Goal: Task Accomplishment & Management: Complete application form

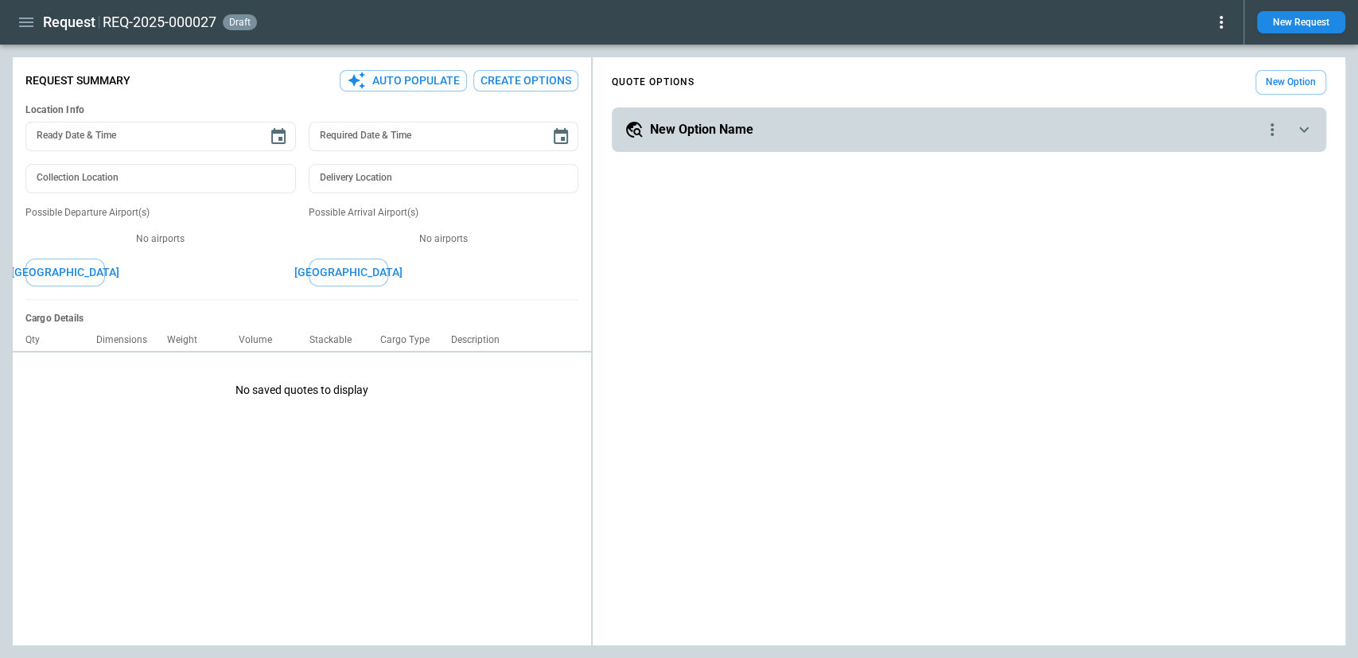
click at [597, 121] on div "**********" at bounding box center [968, 111] width 752 height 95
click at [34, 21] on icon "button" at bounding box center [26, 22] width 19 height 19
click at [62, 62] on Quotes "Requests & Quotes" at bounding box center [74, 56] width 122 height 26
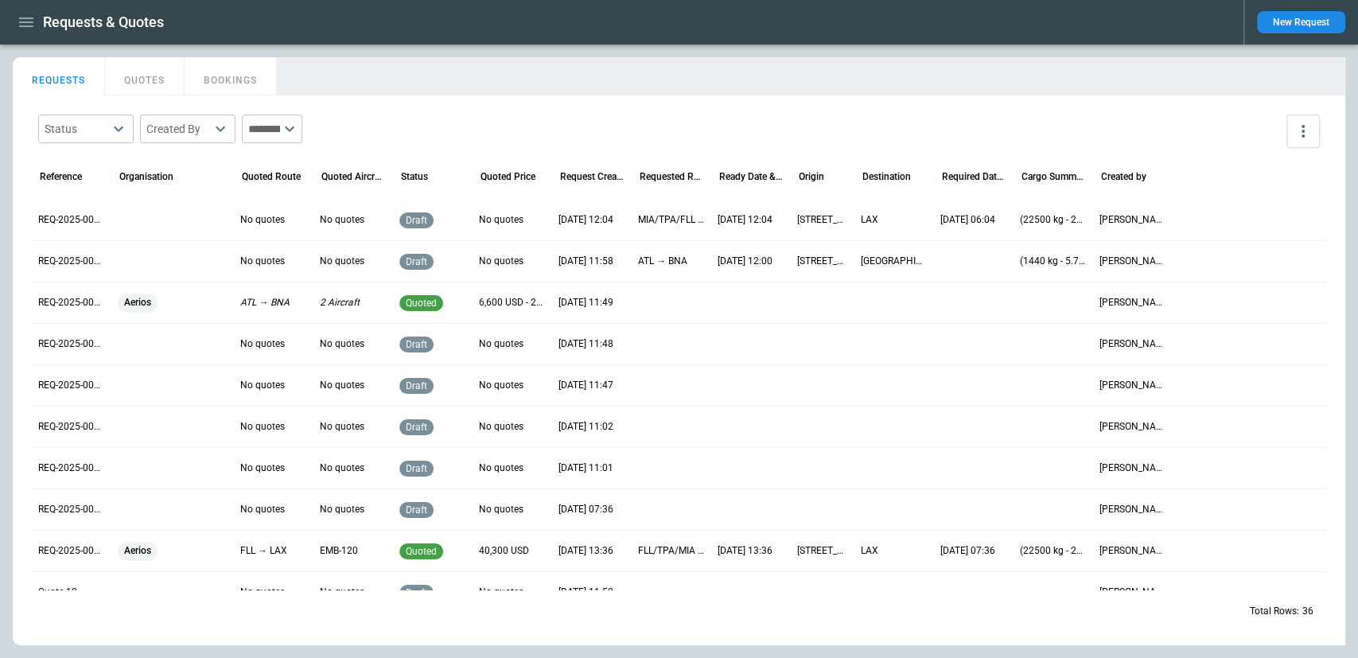
click at [185, 309] on div "Aerios" at bounding box center [173, 302] width 110 height 19
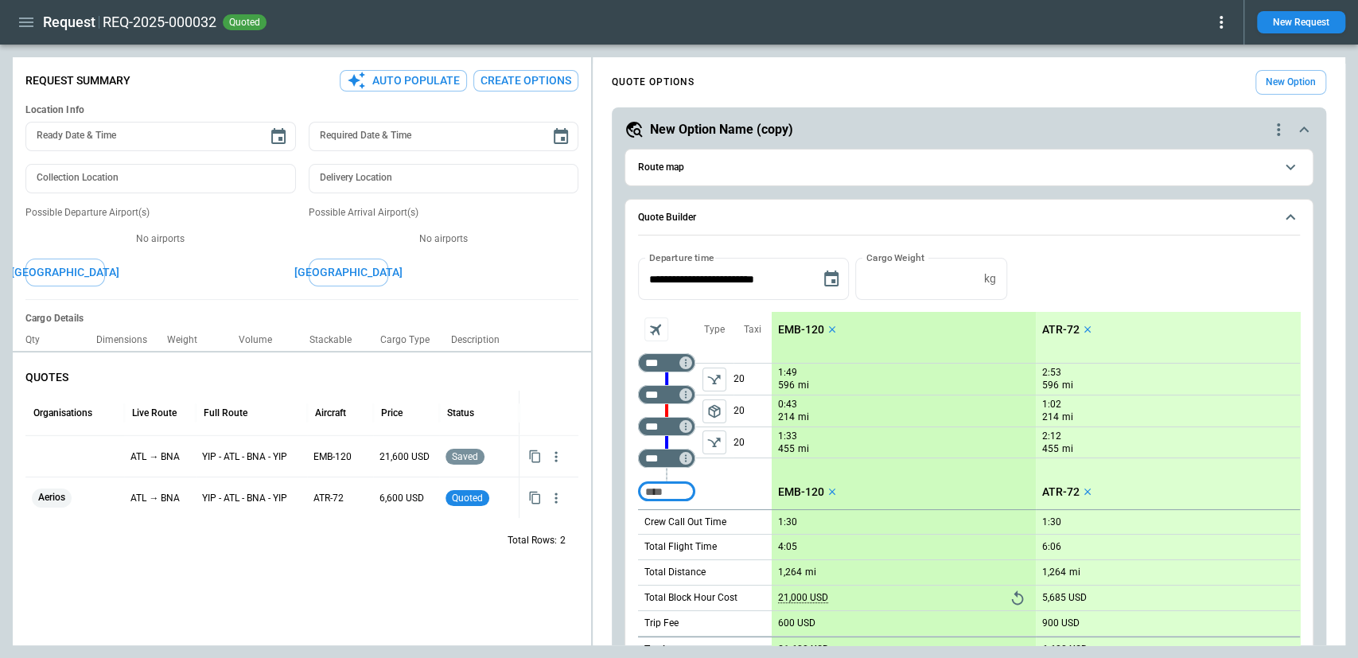
click at [1223, 29] on icon at bounding box center [1220, 22] width 19 height 19
click at [1194, 75] on button "Lost" at bounding box center [1202, 72] width 52 height 23
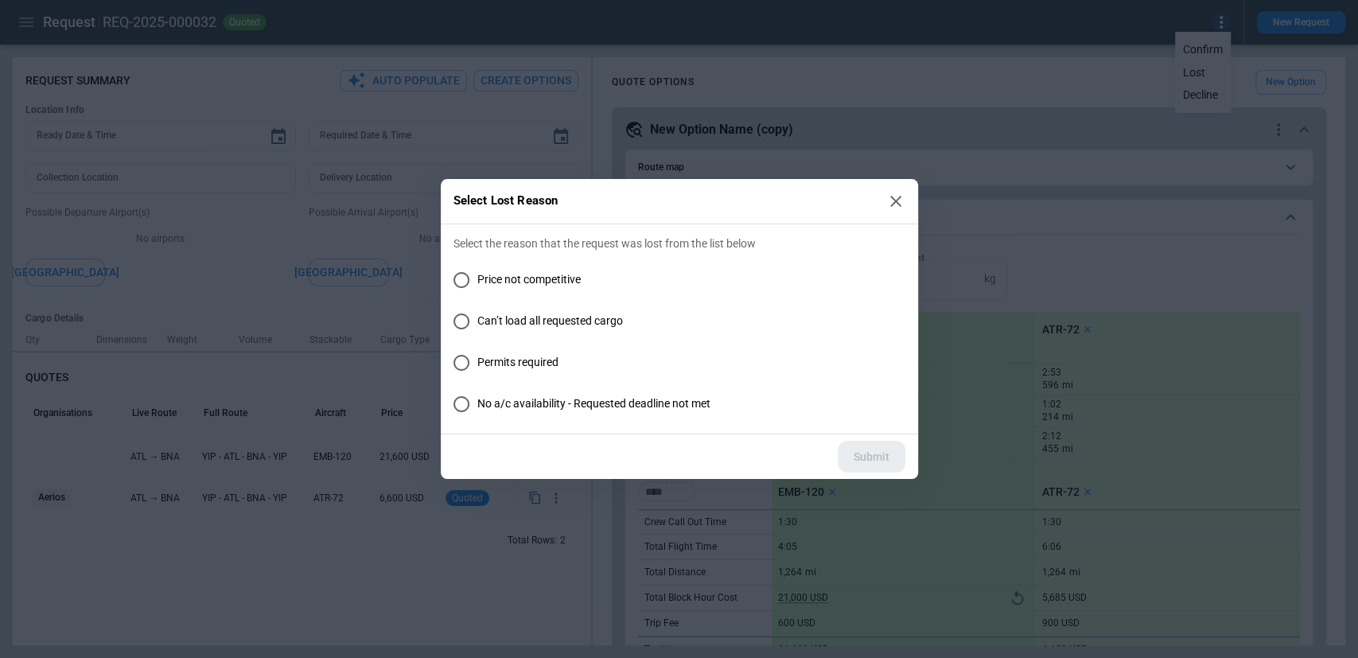
click at [891, 201] on icon at bounding box center [895, 201] width 19 height 19
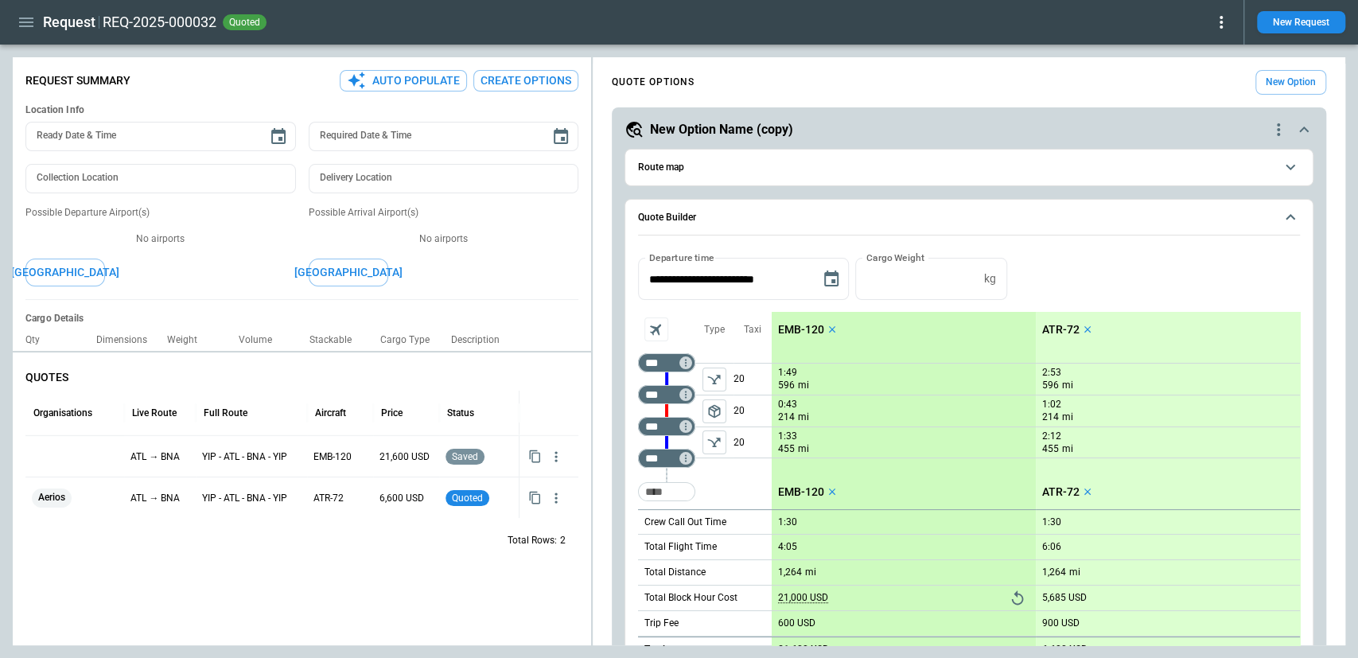
click at [1222, 28] on icon at bounding box center [1220, 22] width 19 height 19
click at [1210, 98] on button "Decline" at bounding box center [1202, 95] width 52 height 23
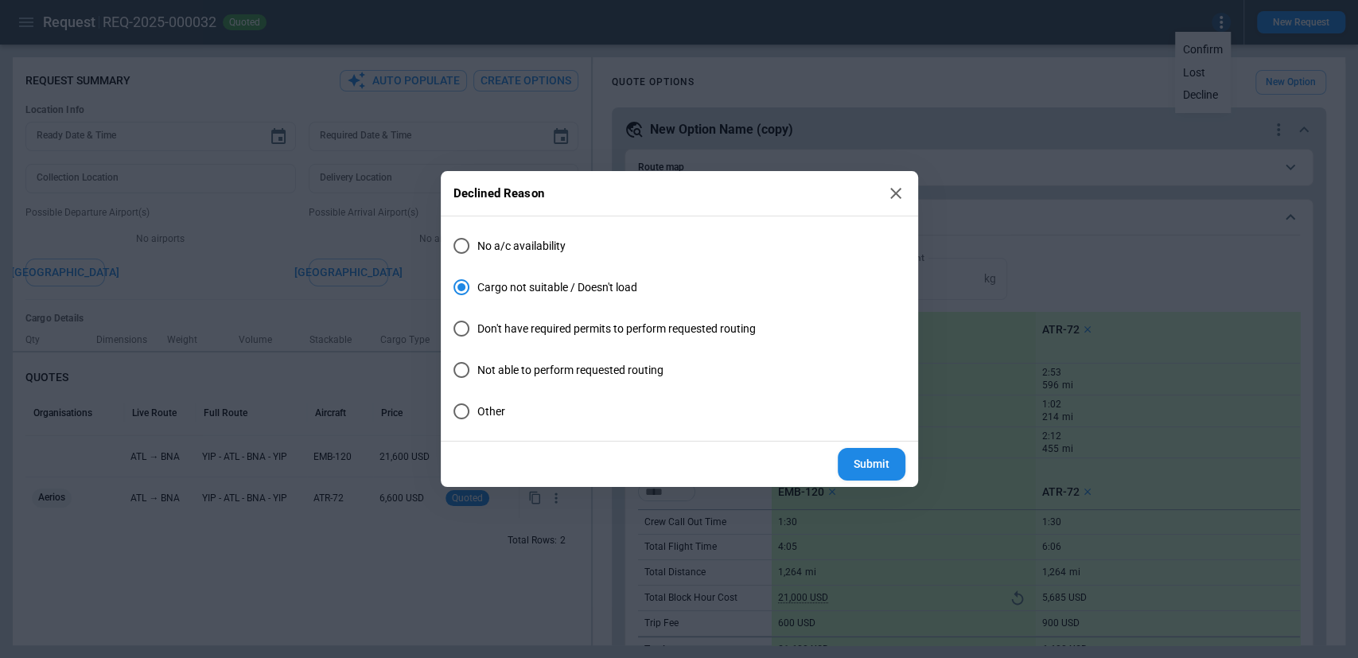
click at [1005, 70] on div "Declined Reason No a/c availability Cargo not suitable / Doesn't load Don't hav…" at bounding box center [679, 329] width 1358 height 658
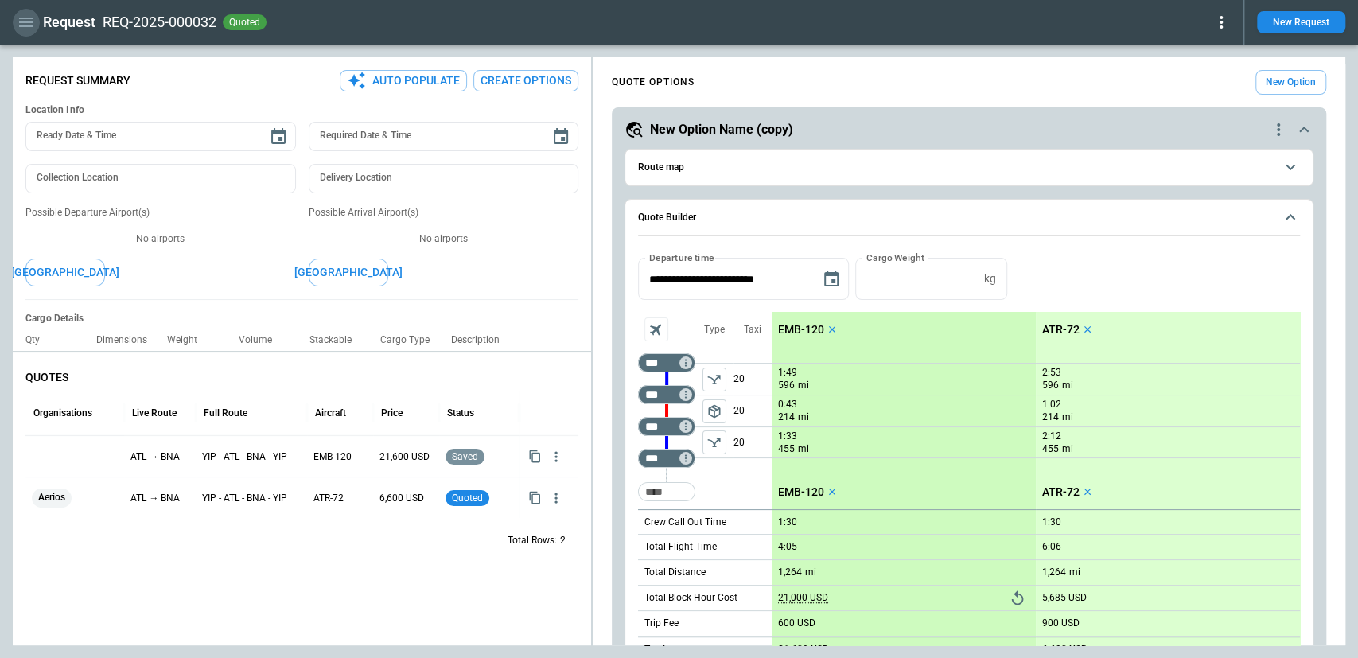
click at [20, 21] on icon "button" at bounding box center [26, 22] width 14 height 10
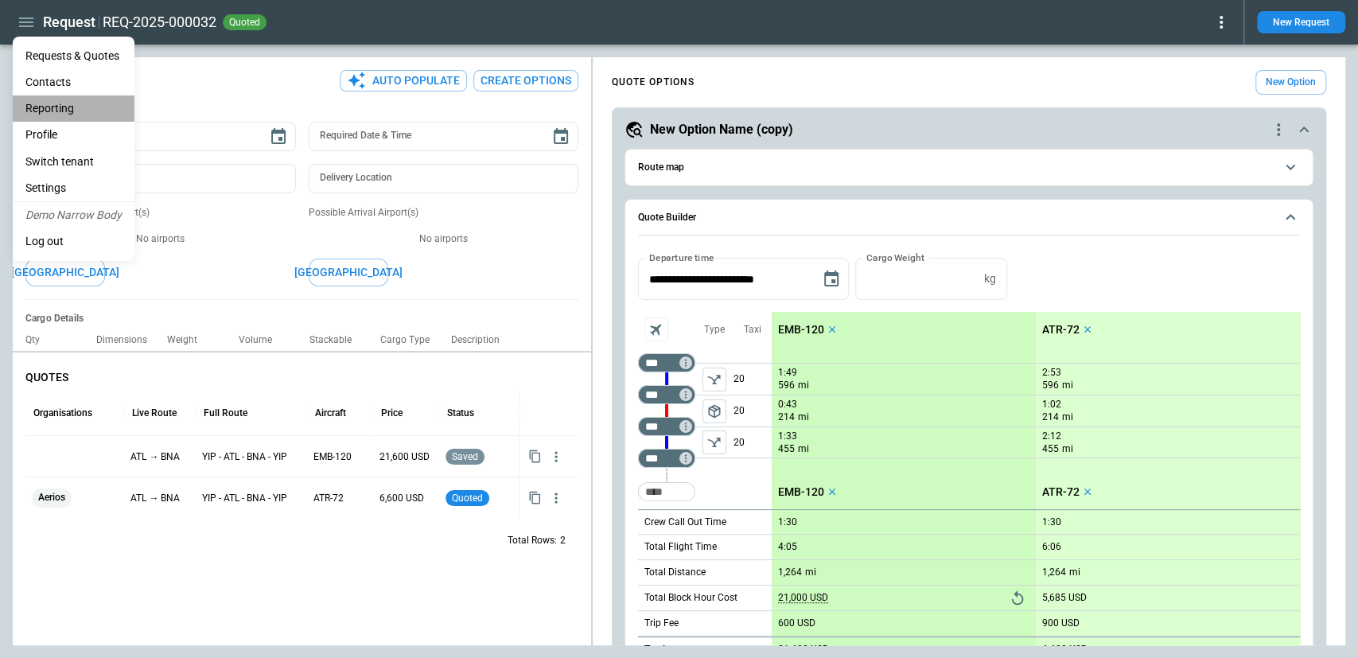
click at [75, 103] on li "Reporting" at bounding box center [74, 108] width 122 height 26
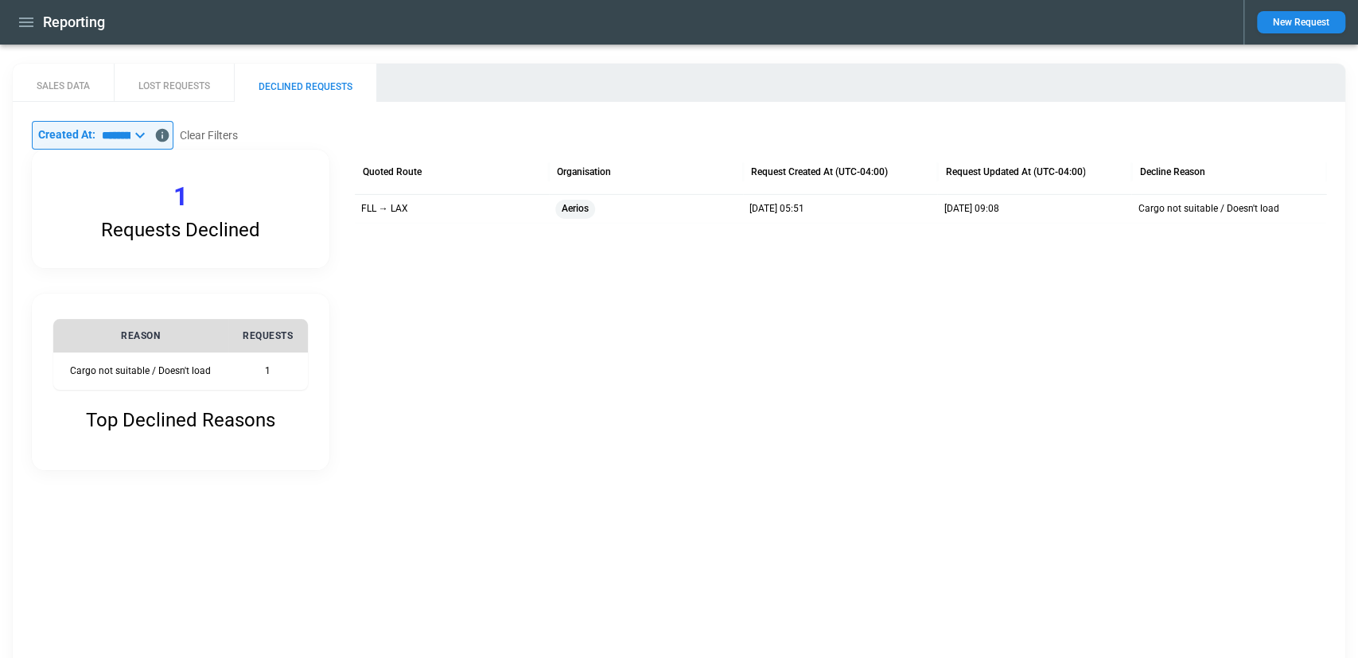
click at [181, 84] on button "LOST REQUESTS" at bounding box center [174, 83] width 120 height 38
click at [81, 84] on button "SALES DATA" at bounding box center [63, 83] width 101 height 38
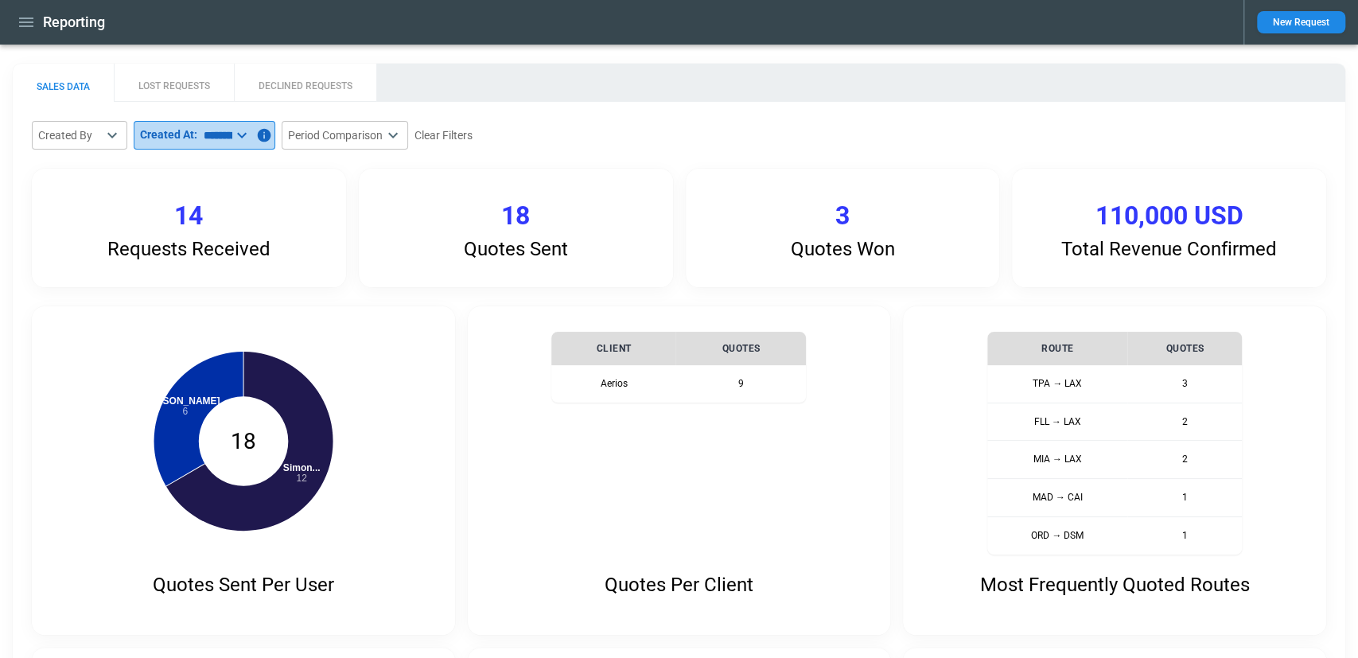
click at [232, 143] on input "*********" at bounding box center [214, 135] width 35 height 29
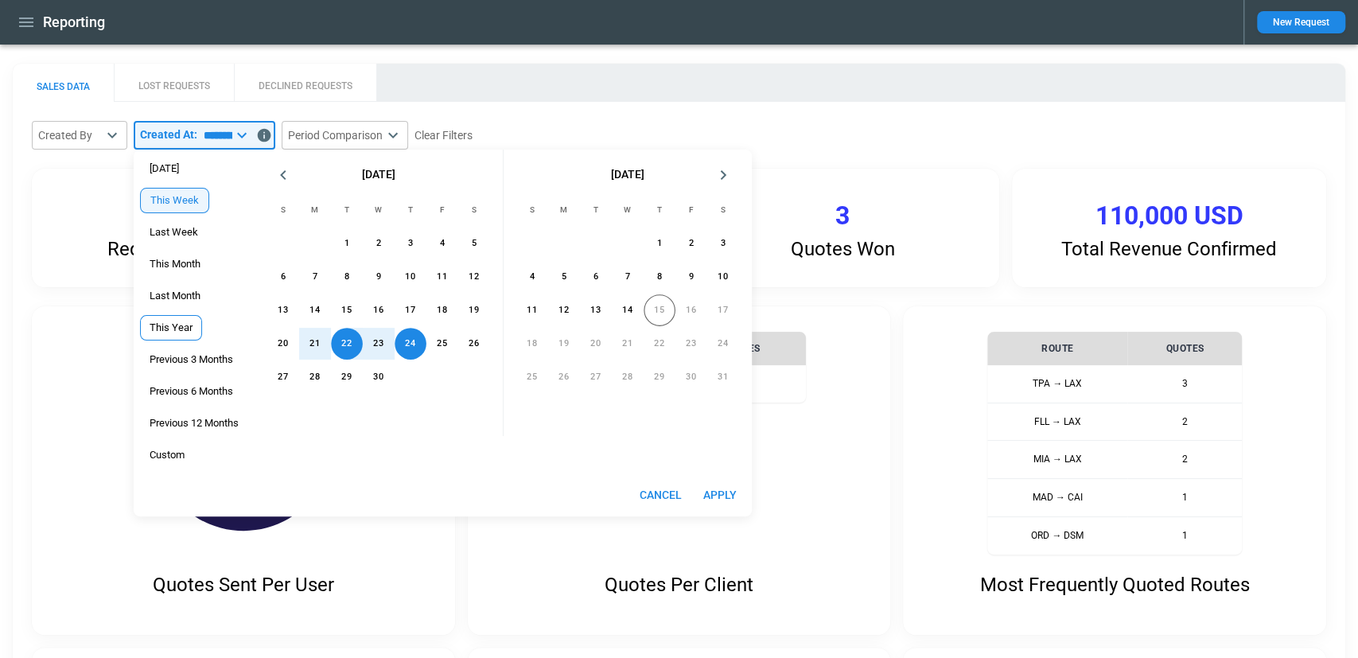
click at [181, 324] on span "This Year" at bounding box center [171, 327] width 60 height 13
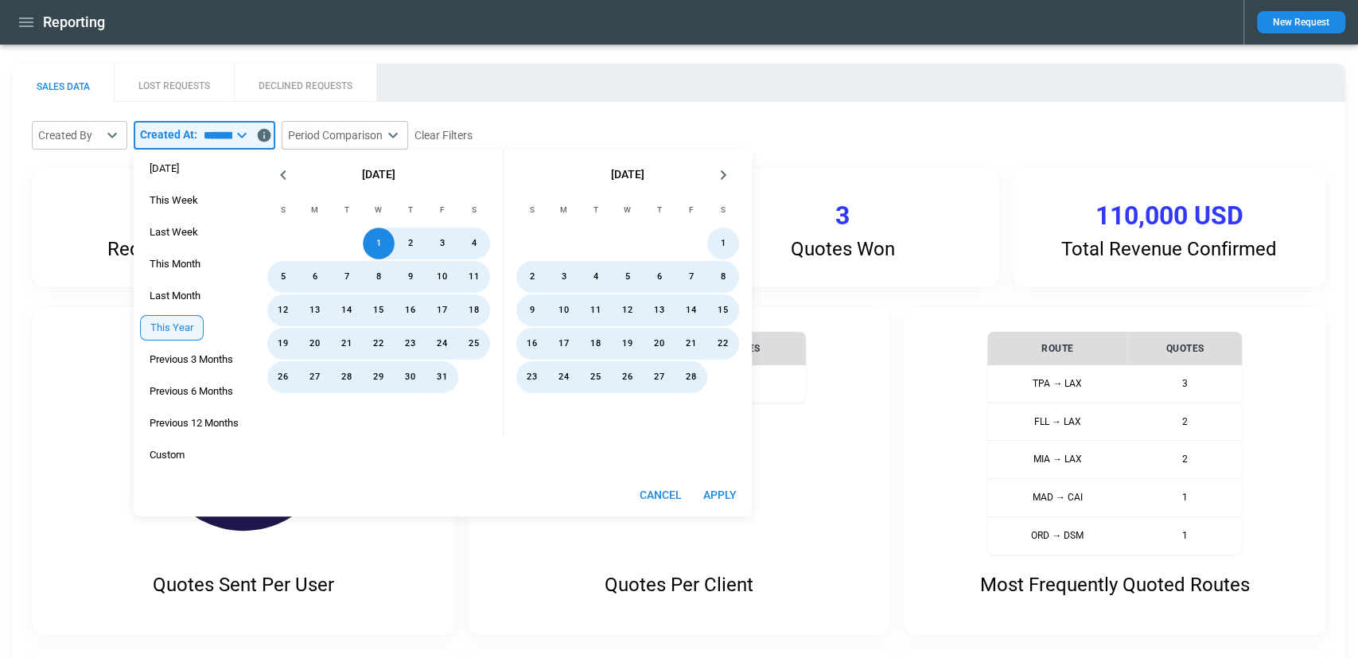
click at [717, 489] on button "Apply" at bounding box center [719, 494] width 51 height 29
type input "*********"
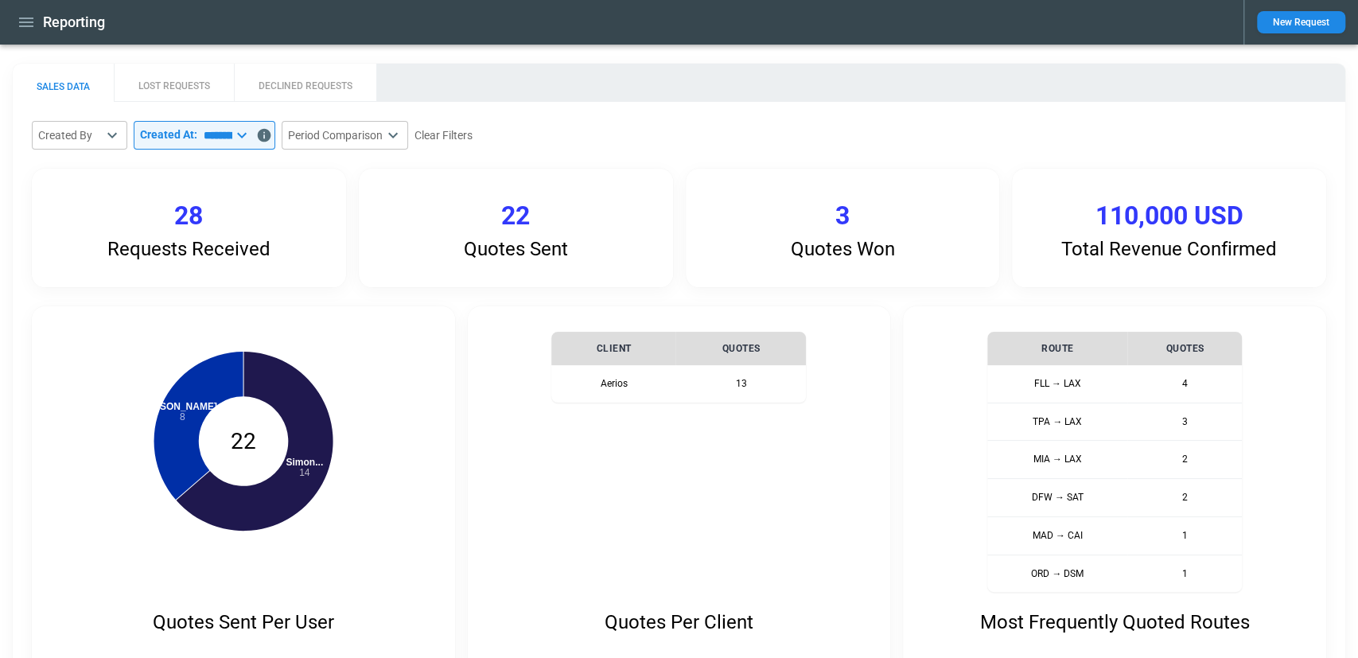
click at [31, 32] on button "button" at bounding box center [26, 23] width 27 height 28
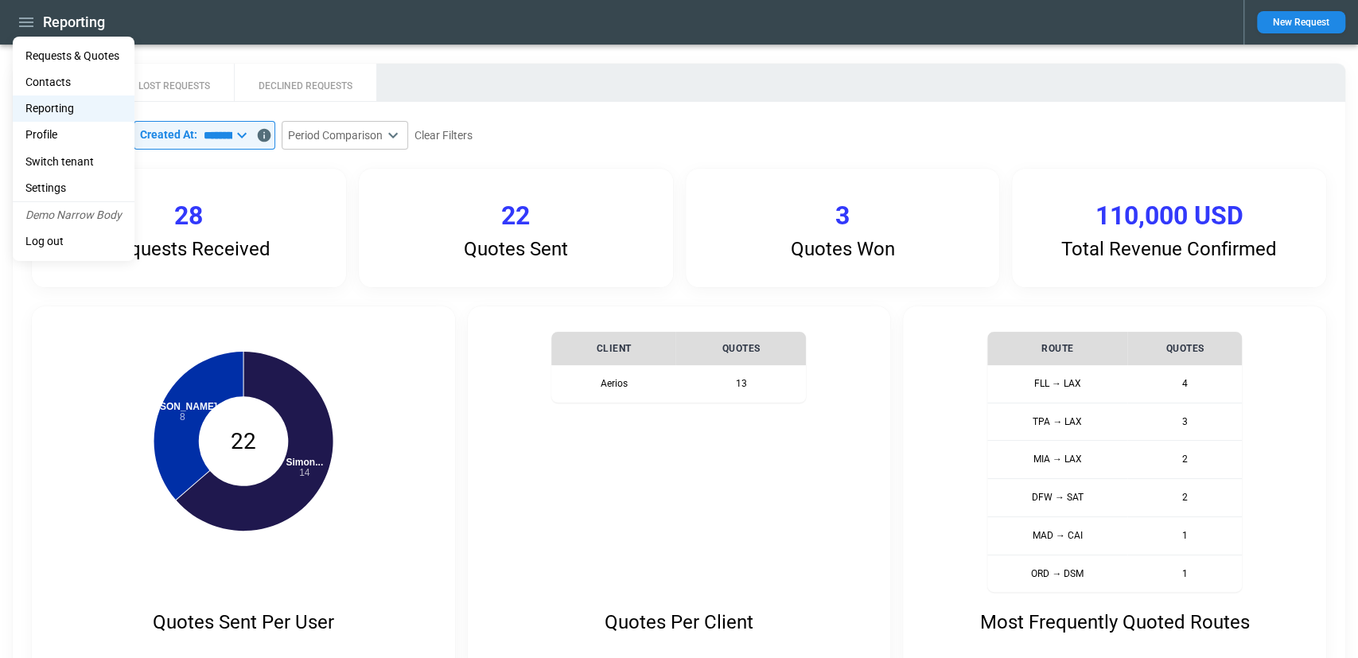
click at [62, 82] on li "Contacts" at bounding box center [74, 82] width 122 height 26
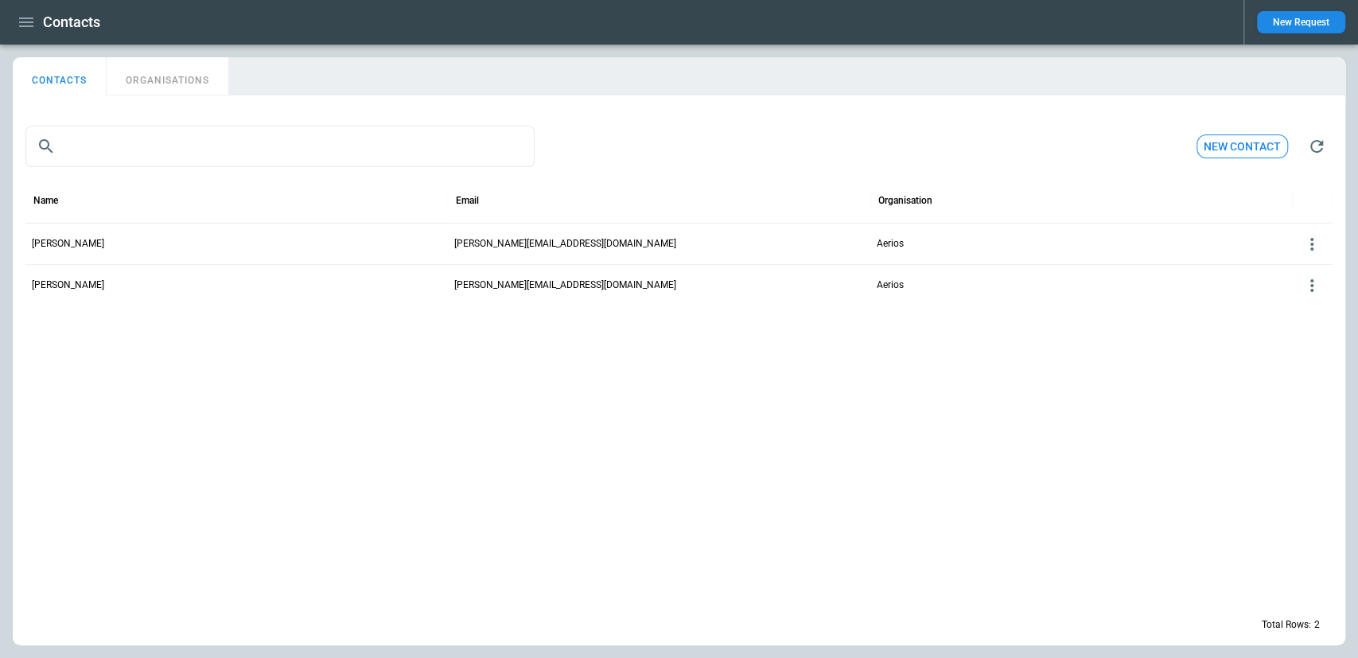
click at [194, 62] on button "ORGANISATIONS" at bounding box center [168, 76] width 122 height 38
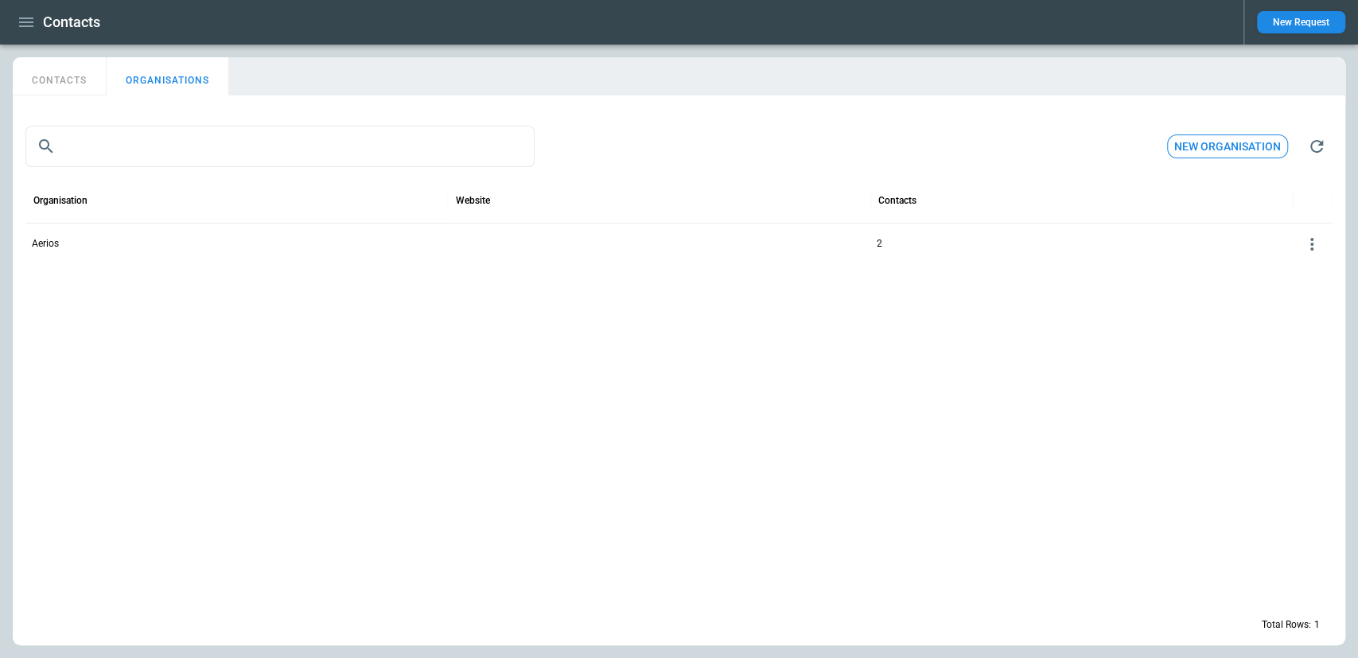
click at [54, 68] on button "CONTACTS" at bounding box center [60, 76] width 94 height 38
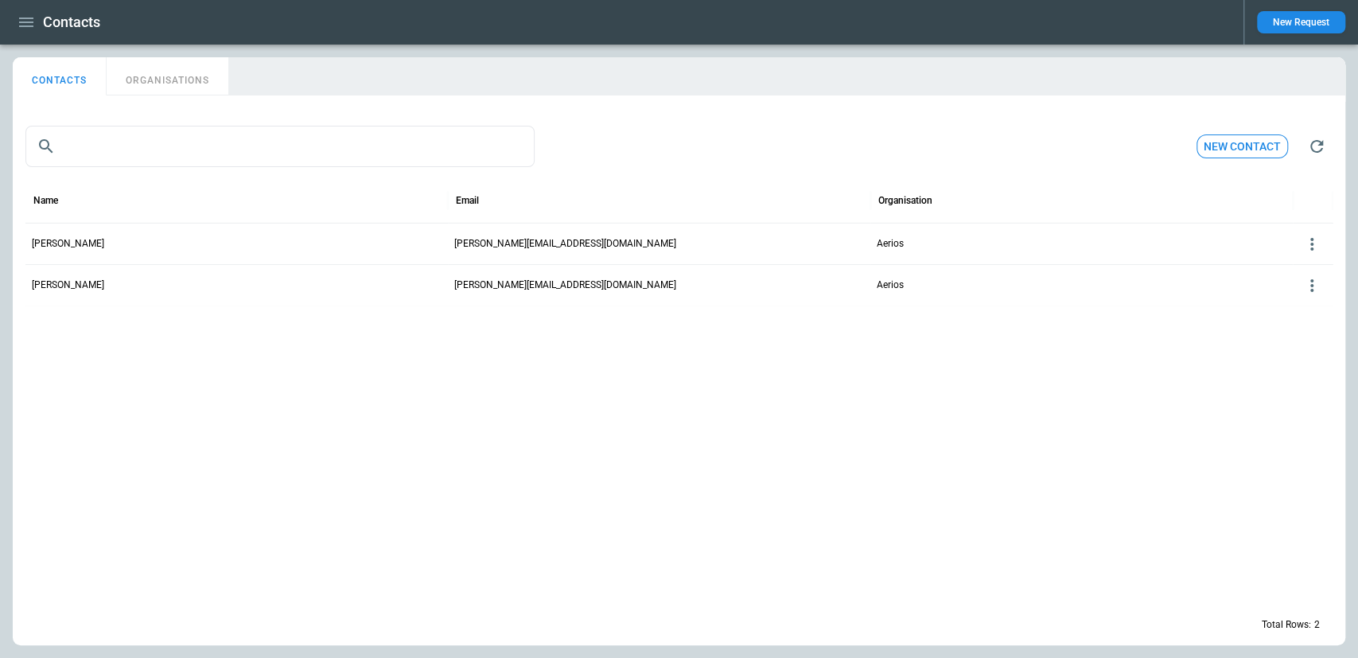
click at [28, 22] on icon "button" at bounding box center [26, 22] width 14 height 10
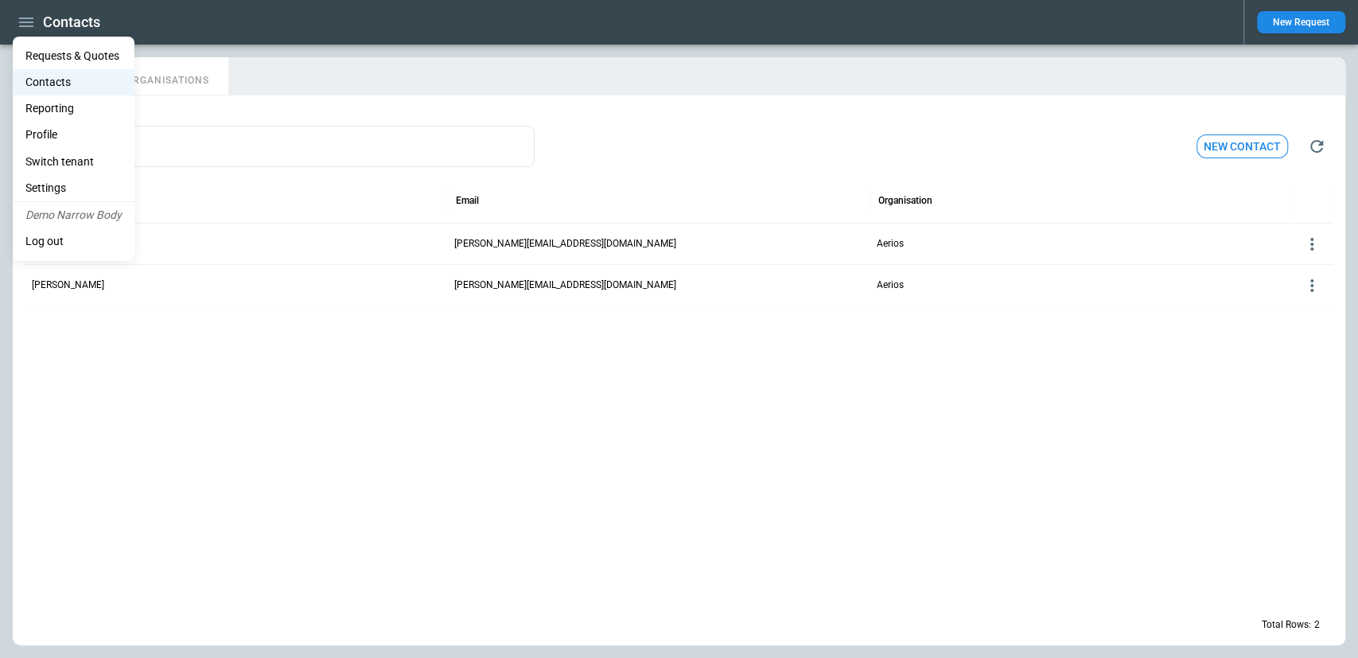
click at [65, 49] on Quotes "Requests & Quotes" at bounding box center [74, 56] width 122 height 26
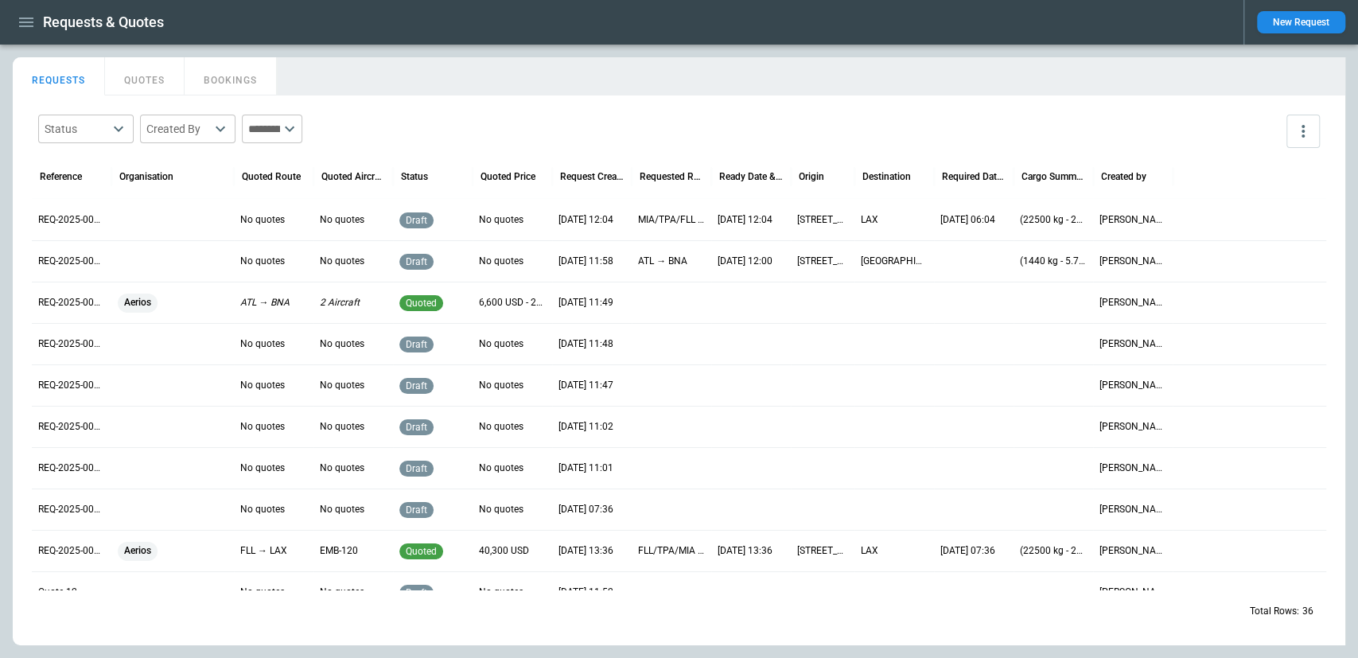
click at [1302, 17] on button "New Request" at bounding box center [1301, 22] width 88 height 22
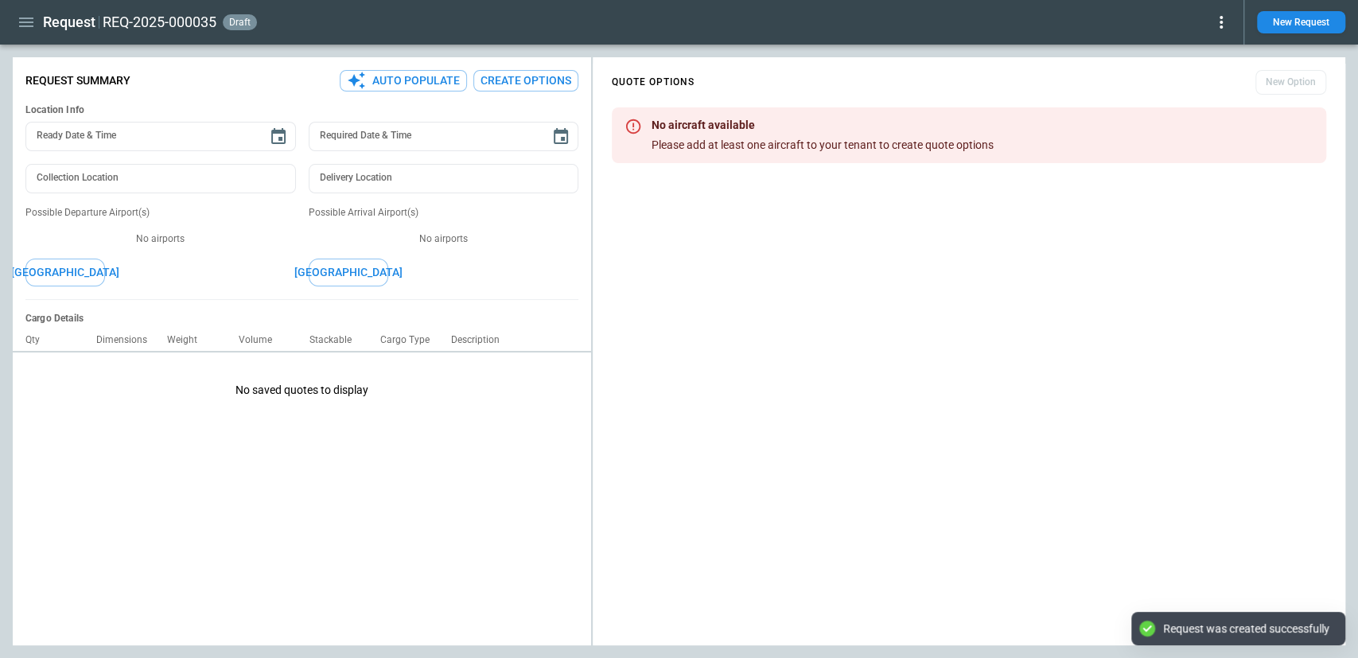
type textarea "*"
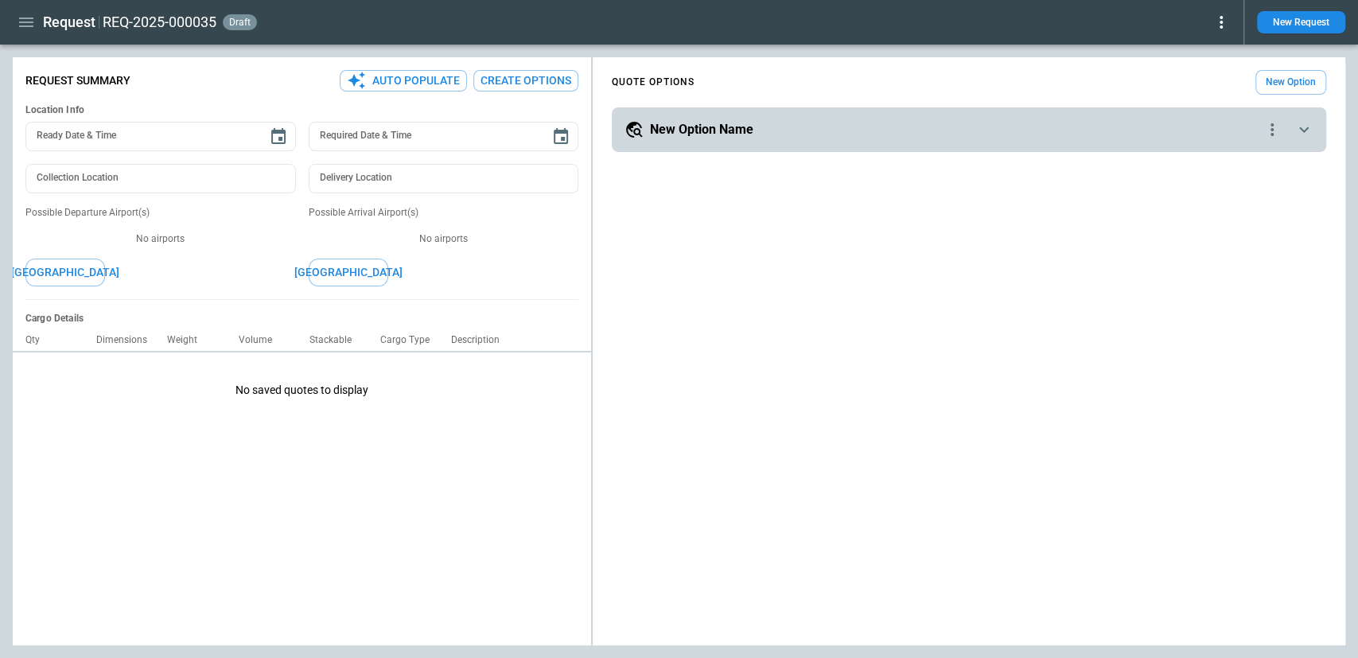
click at [1307, 134] on icon "scrollable content" at bounding box center [1303, 129] width 19 height 19
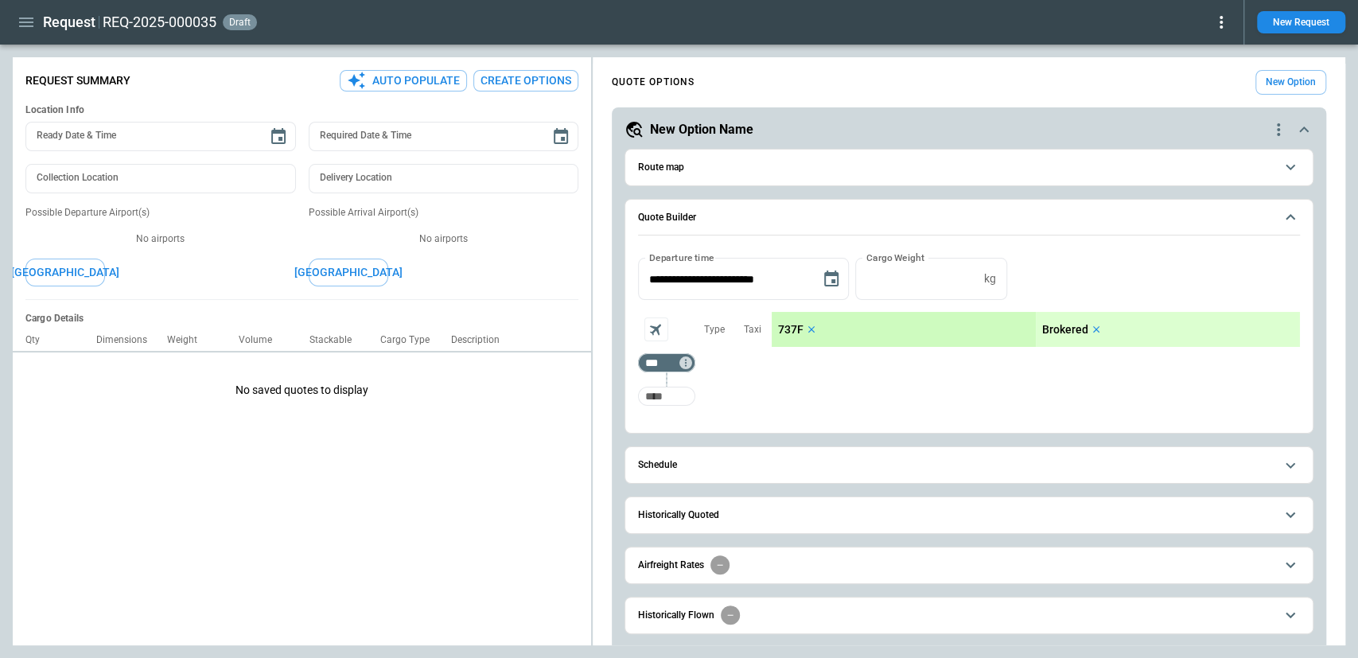
click at [671, 396] on input "Too short" at bounding box center [666, 396] width 51 height 29
type input "***"
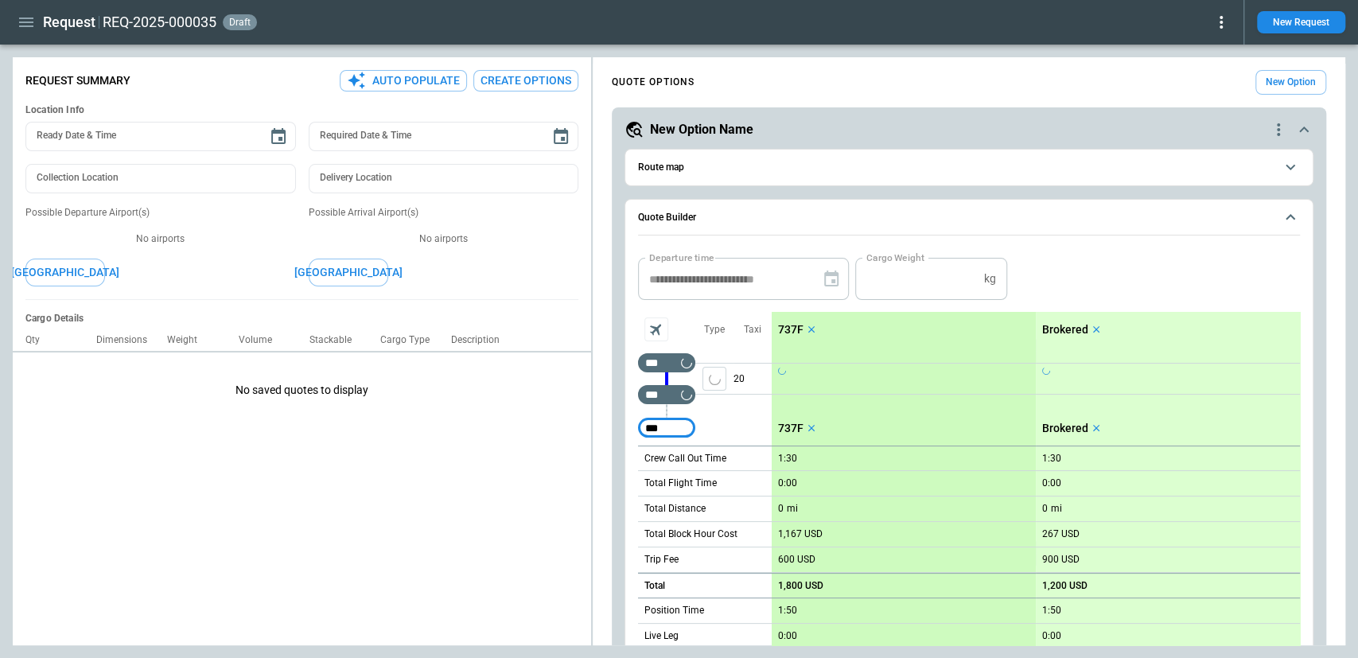
type input "***"
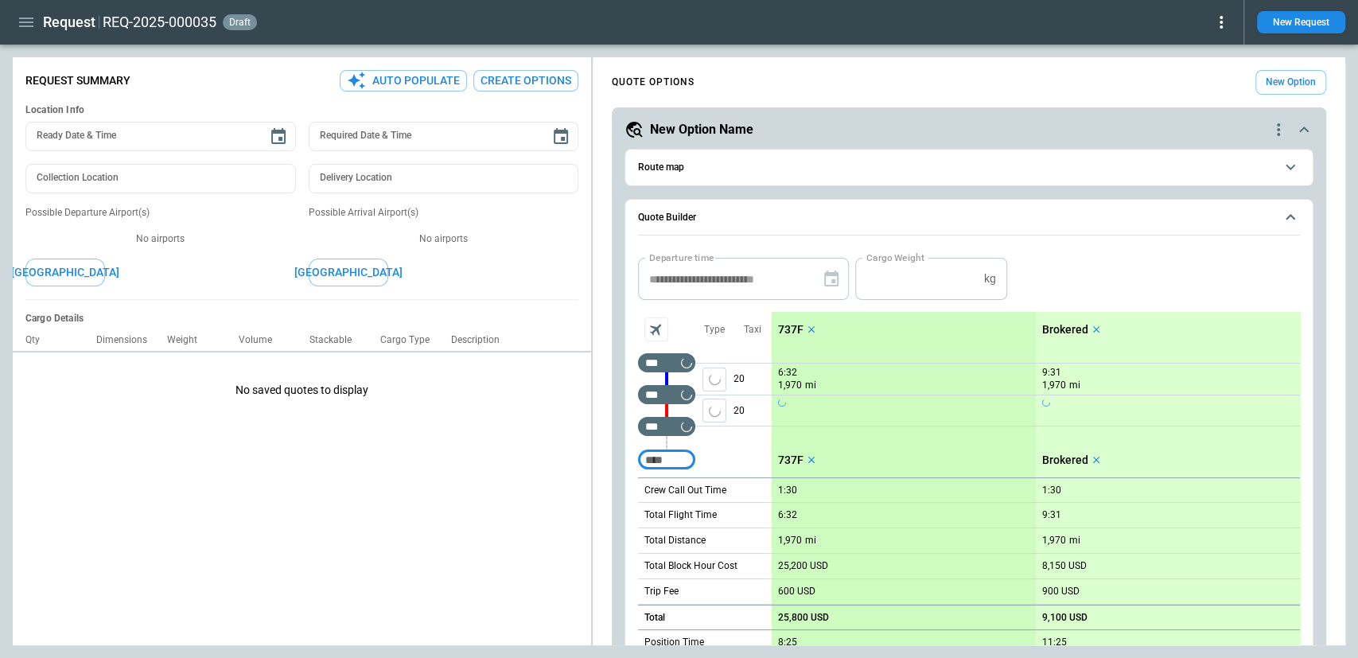
click at [781, 326] on p "737F" at bounding box center [790, 330] width 25 height 14
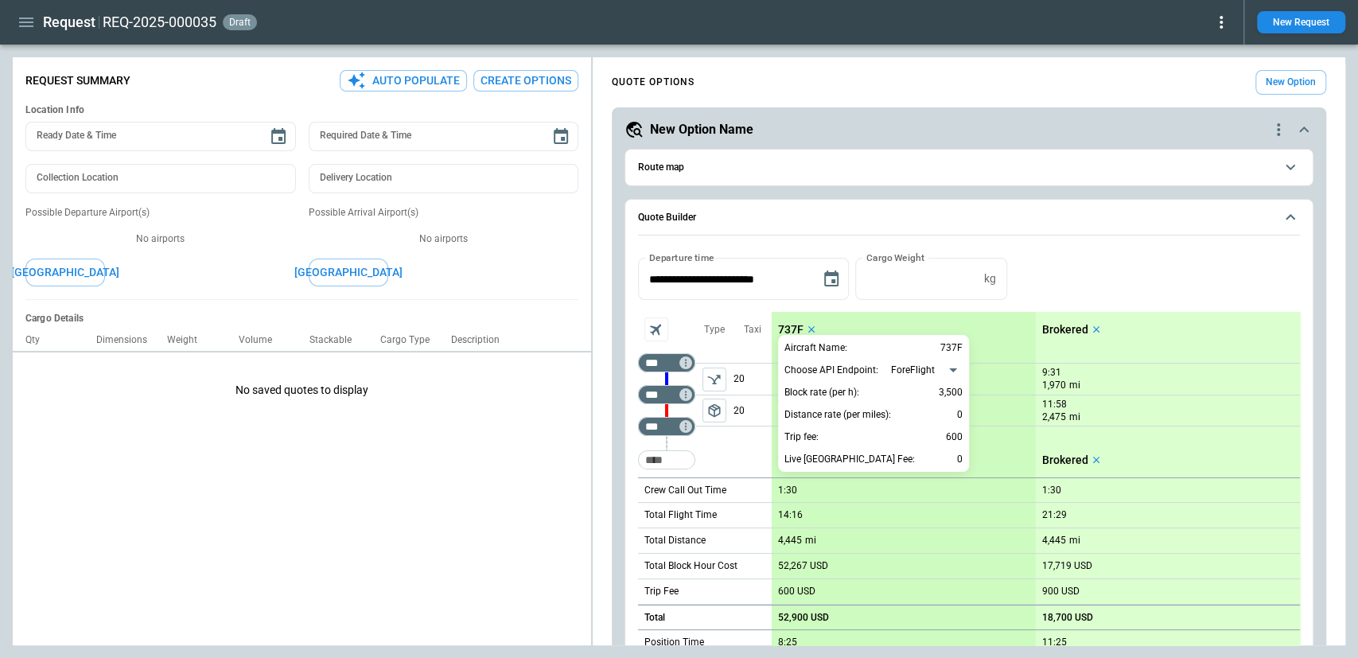
click at [1090, 256] on div at bounding box center [679, 329] width 1358 height 658
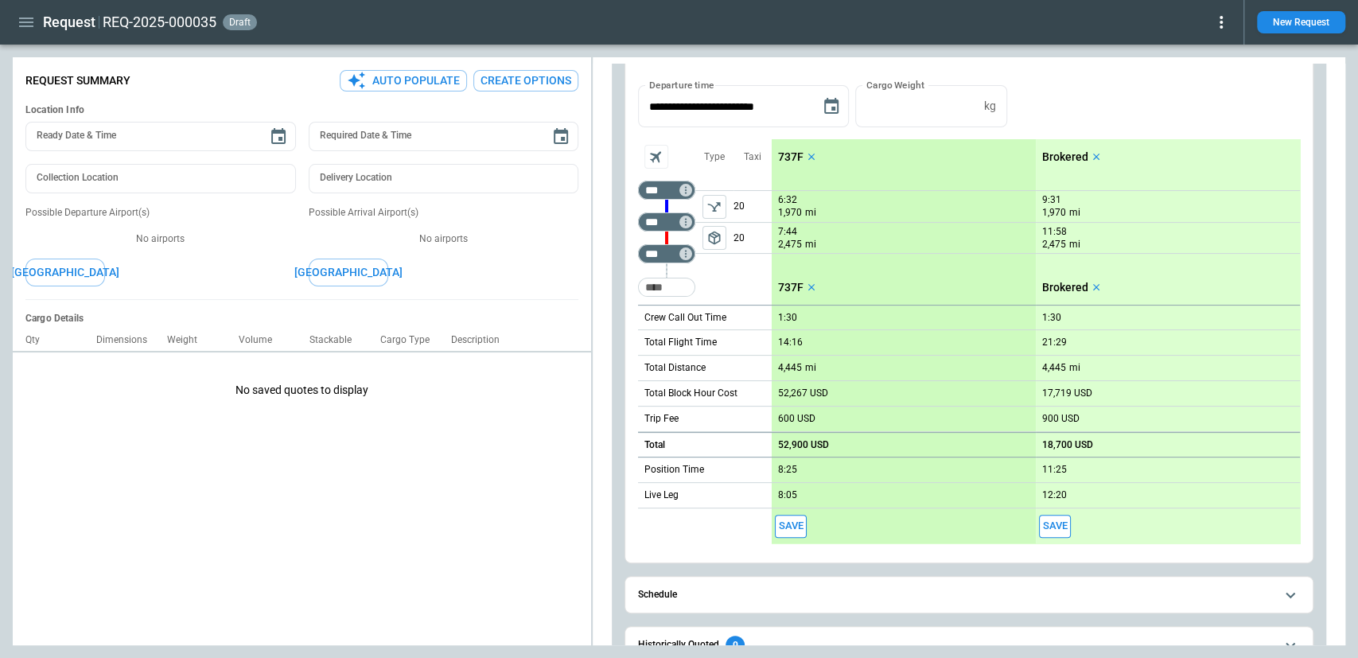
scroll to position [320, 0]
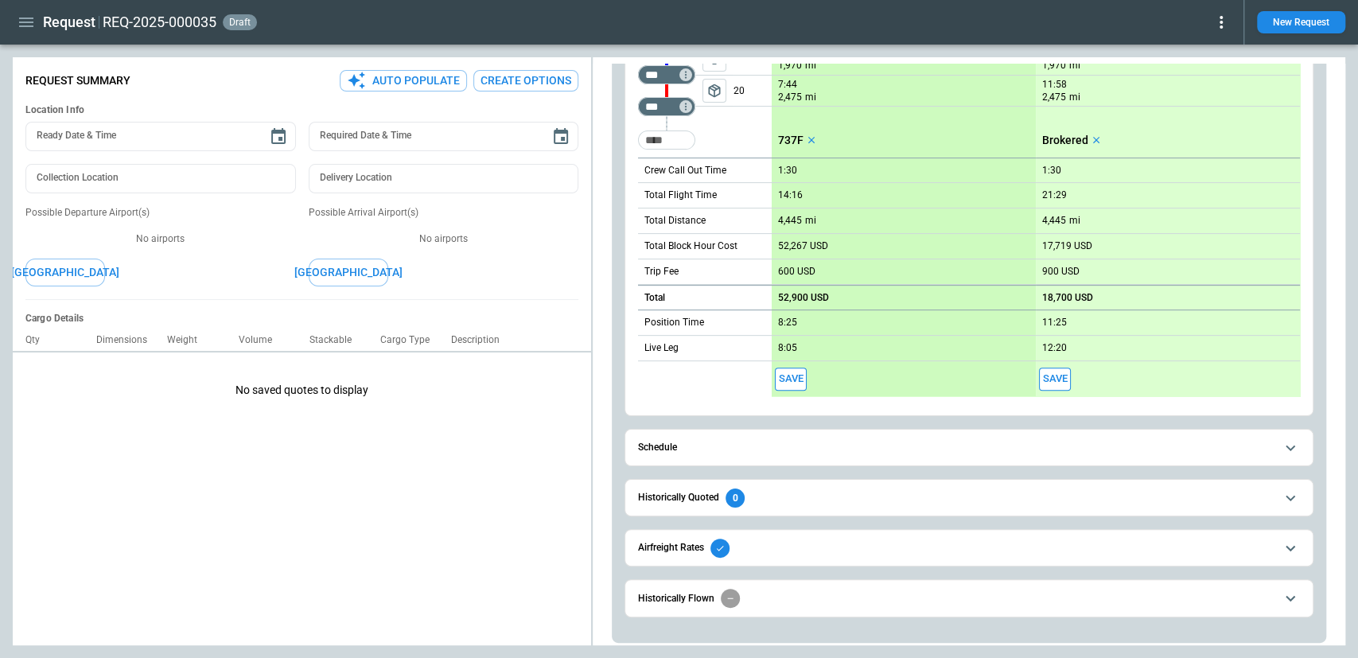
click at [792, 380] on button "Save" at bounding box center [791, 378] width 32 height 23
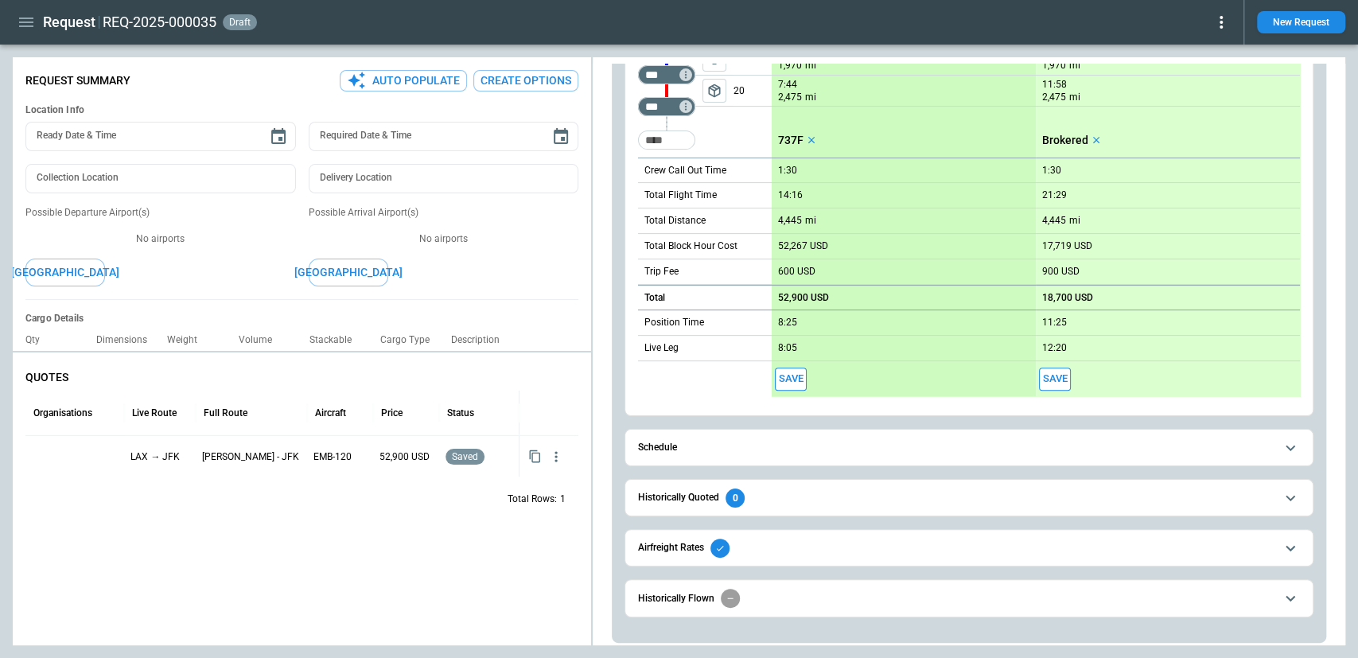
click at [818, 495] on span "Historically Quoted 0" at bounding box center [955, 497] width 635 height 19
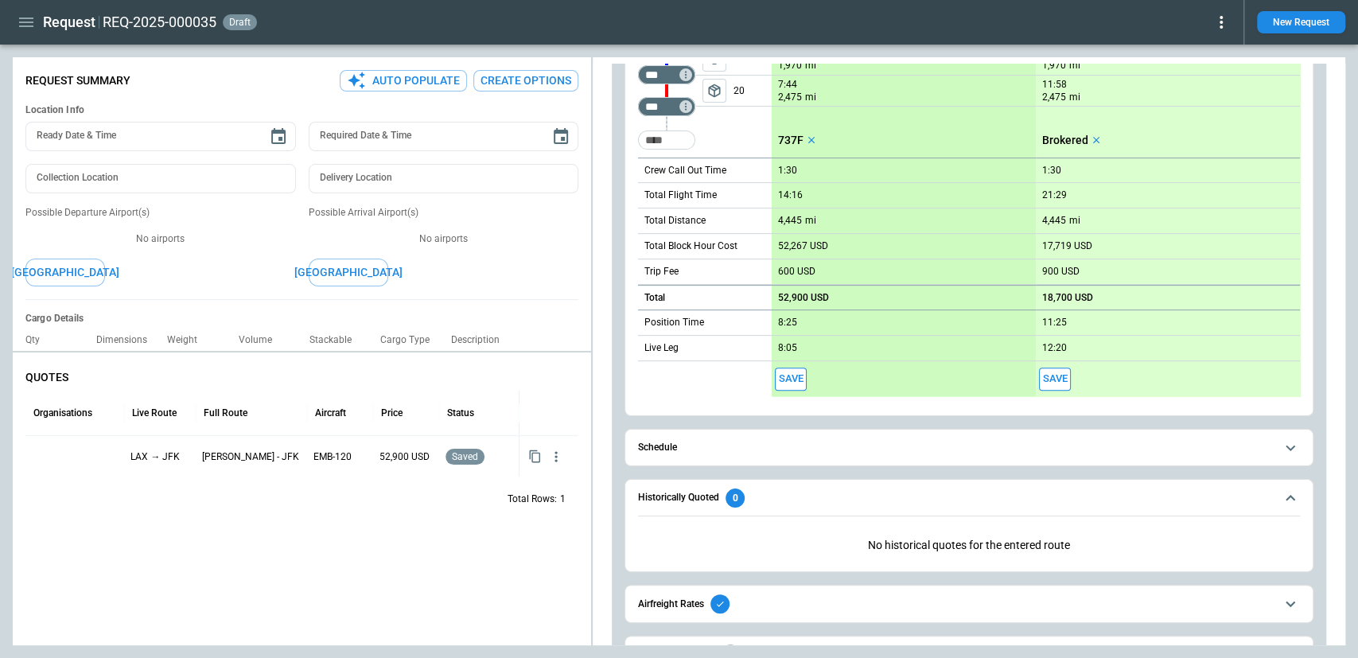
click at [818, 495] on span "Historically Quoted 0" at bounding box center [955, 497] width 635 height 19
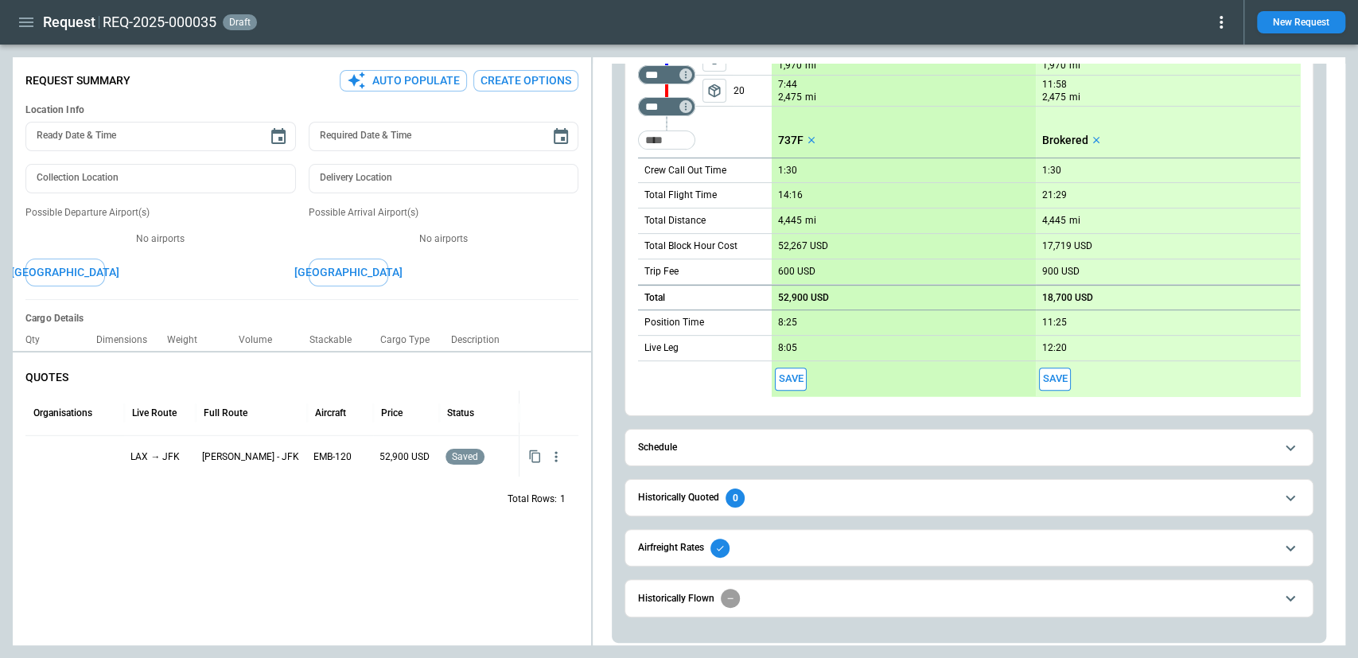
click at [794, 543] on span "Airfreight Rates" at bounding box center [955, 547] width 635 height 19
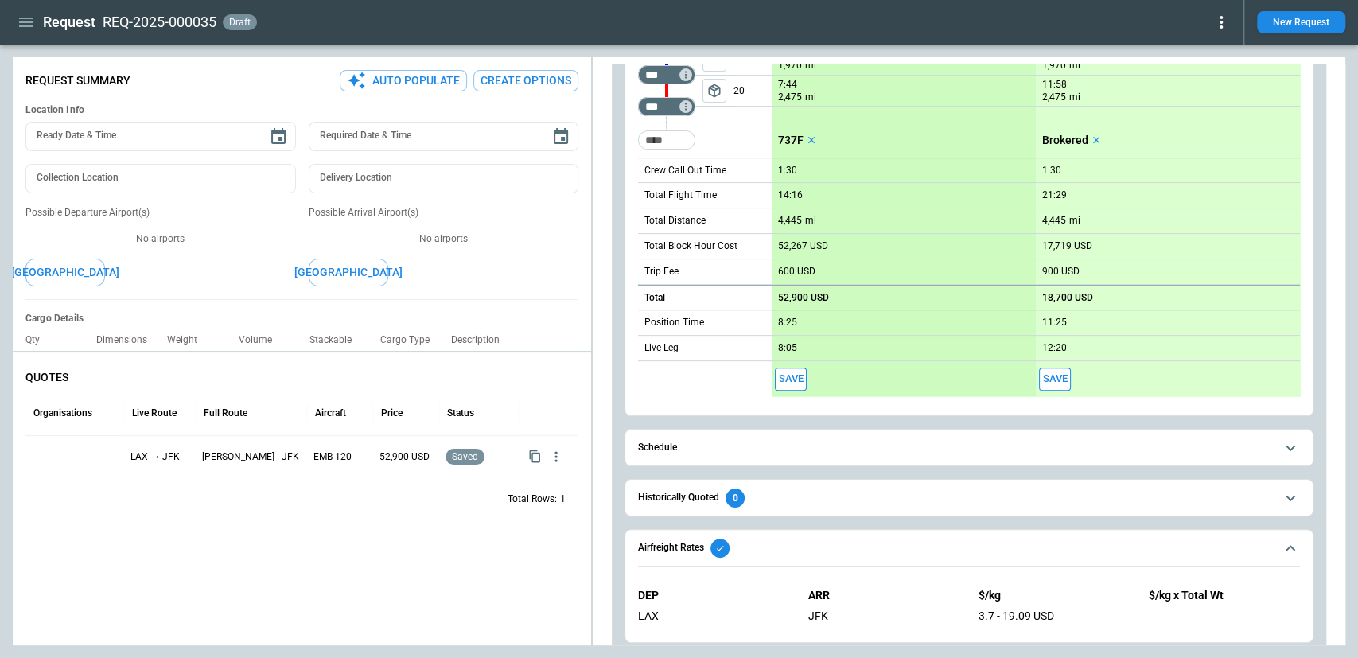
click at [794, 543] on span "Airfreight Rates" at bounding box center [955, 547] width 635 height 19
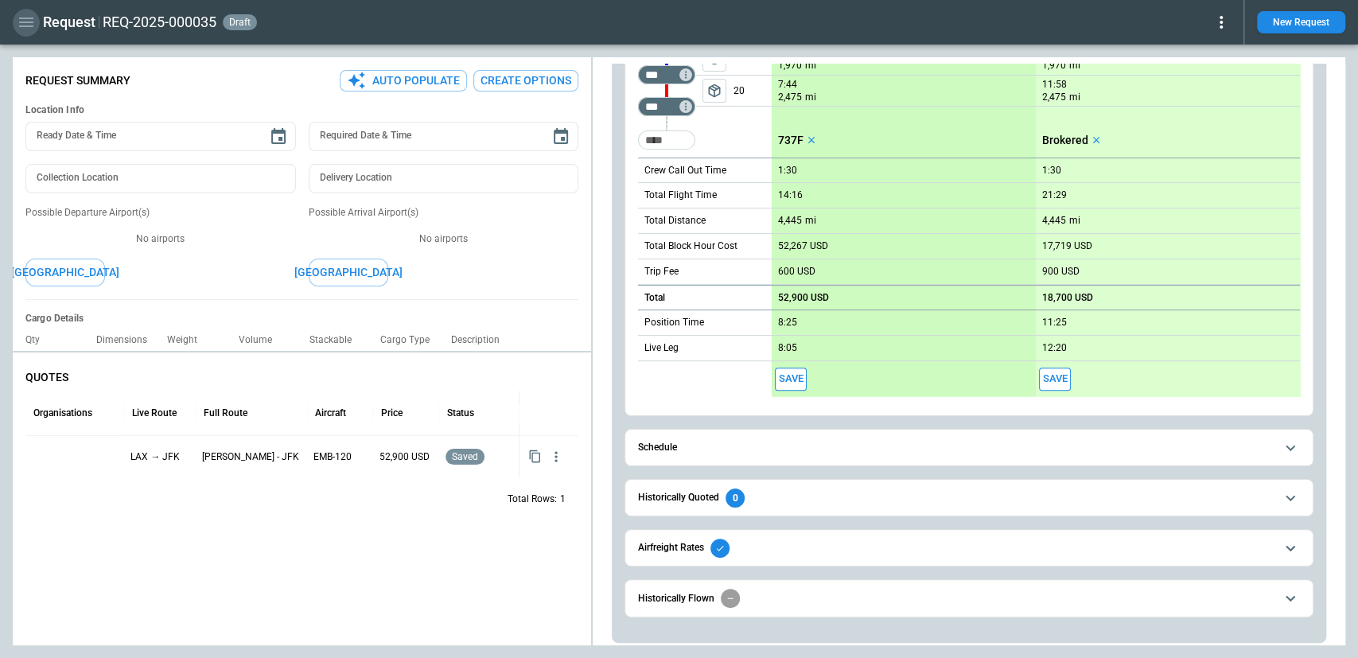
click at [23, 32] on button "button" at bounding box center [26, 23] width 27 height 28
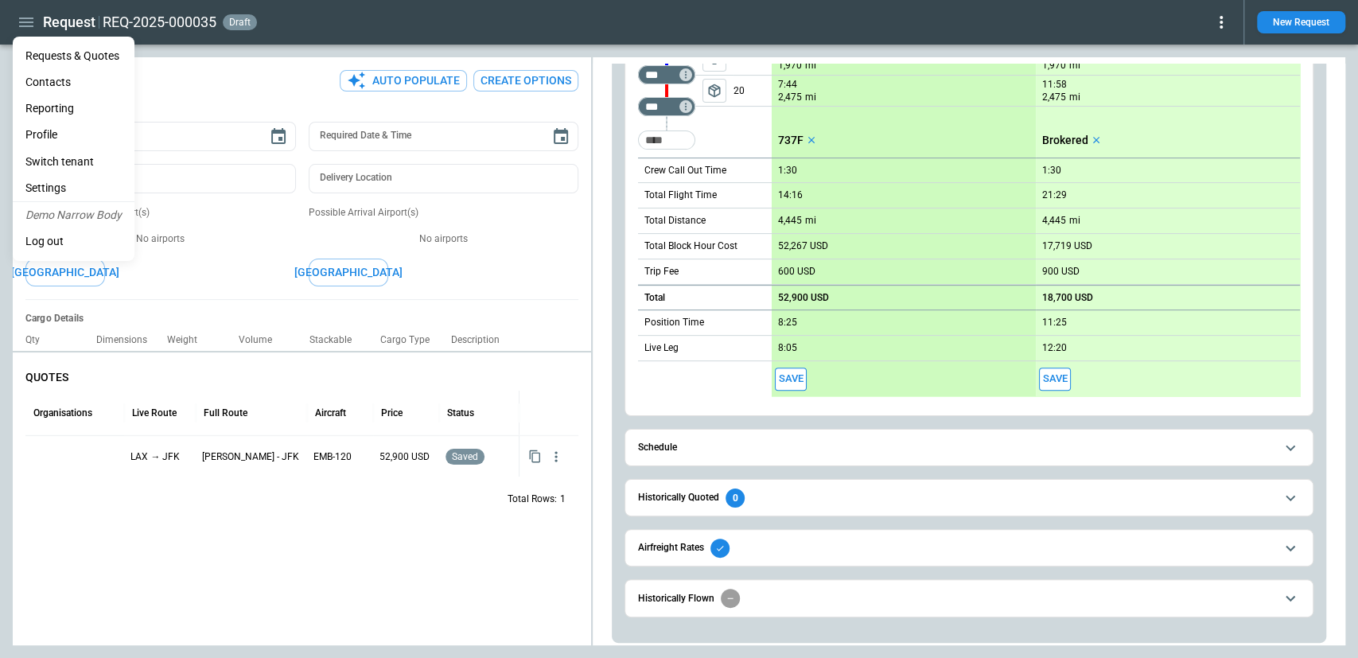
click at [375, 514] on div at bounding box center [679, 329] width 1358 height 658
click at [68, 450] on div at bounding box center [75, 456] width 86 height 28
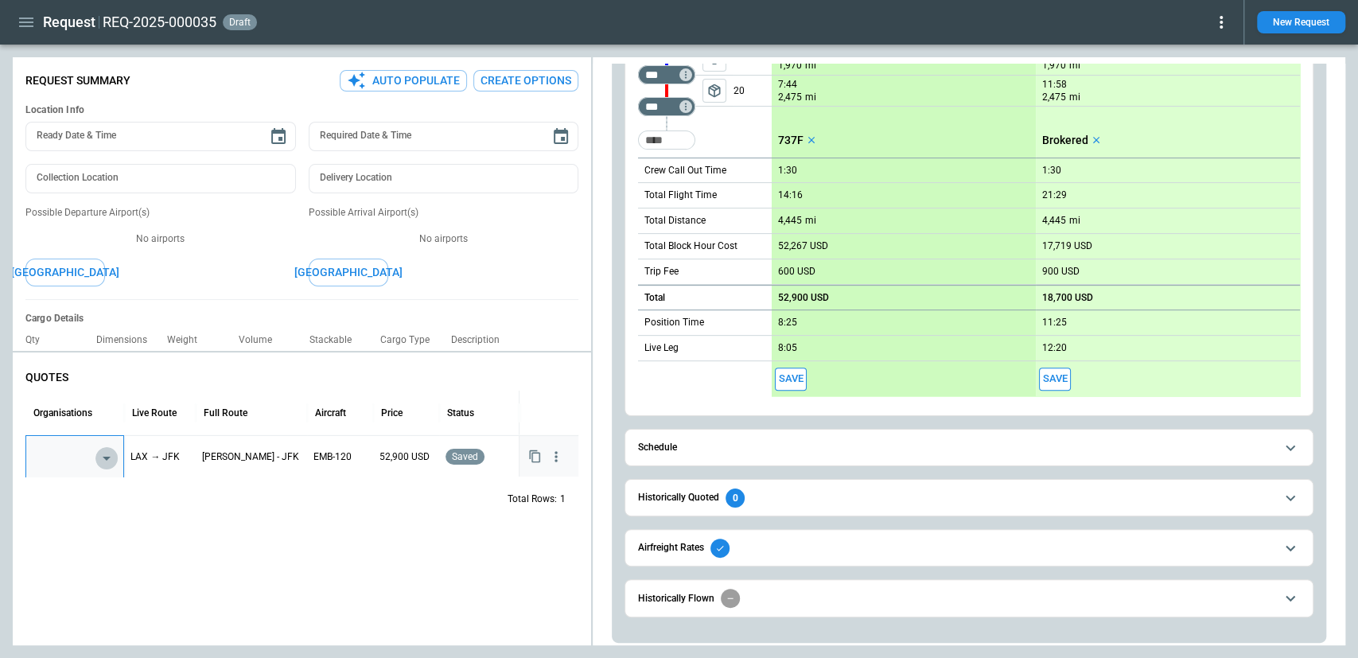
click at [108, 459] on icon "Open" at bounding box center [106, 458] width 19 height 19
click at [49, 496] on li "Aerios" at bounding box center [74, 496] width 97 height 23
click at [212, 495] on div "Total Rows: 1" at bounding box center [301, 498] width 553 height 41
click at [95, 454] on div "Aerios" at bounding box center [75, 456] width 86 height 19
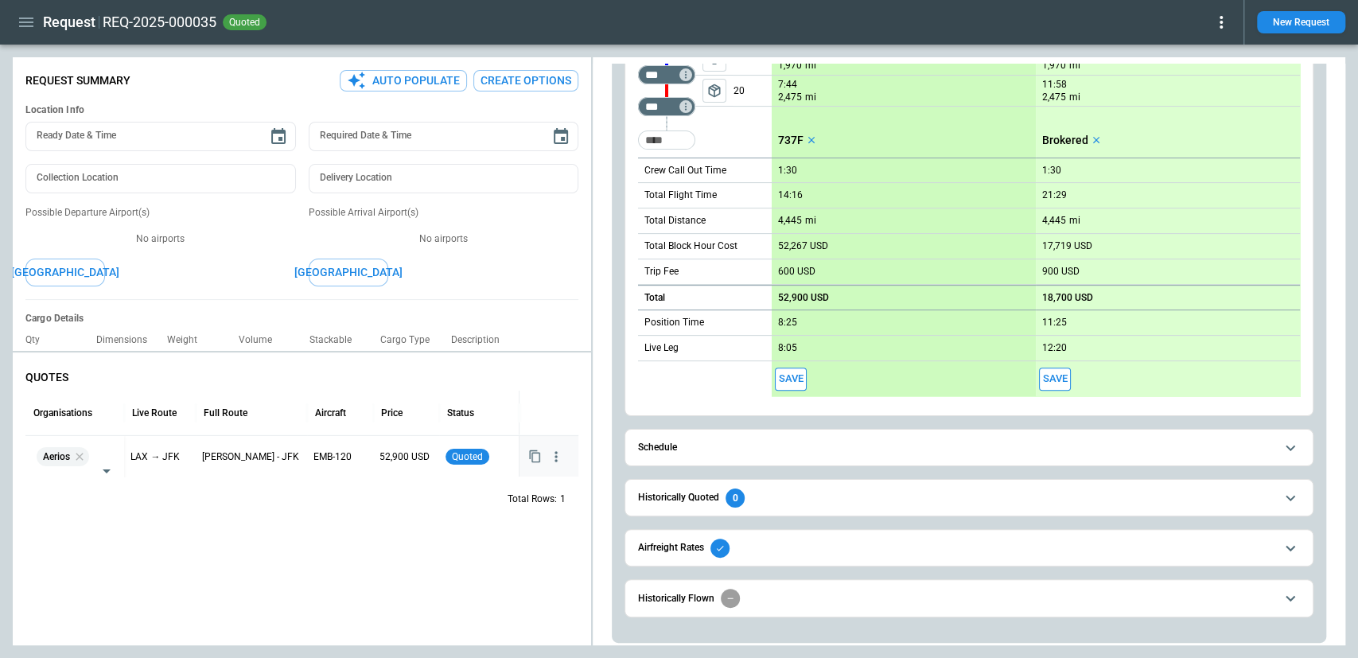
click at [162, 511] on div "Total Rows: 1" at bounding box center [301, 498] width 553 height 41
click at [535, 459] on icon "Copy quote content" at bounding box center [535, 456] width 14 height 14
click at [44, 462] on span "Aerios" at bounding box center [52, 456] width 40 height 41
click at [49, 458] on span "Aerios" at bounding box center [52, 456] width 40 height 41
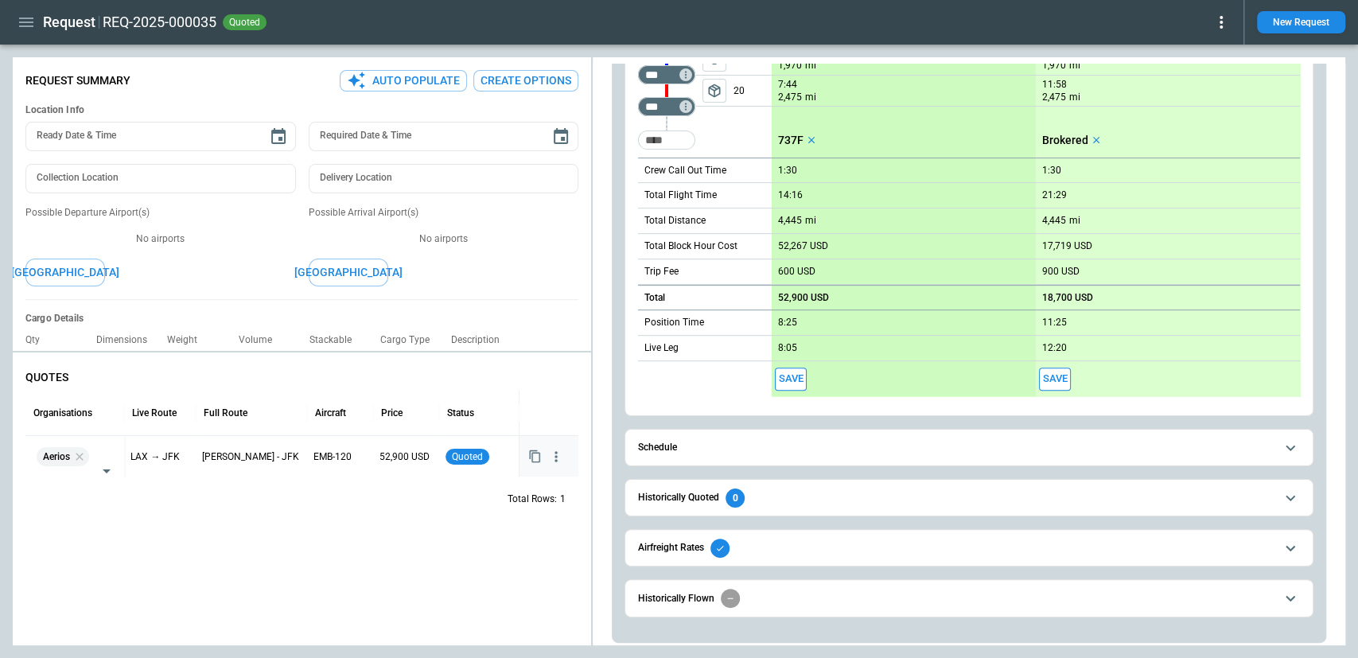
scroll to position [21, 0]
click at [148, 518] on div "Total Rows: 1" at bounding box center [301, 498] width 553 height 41
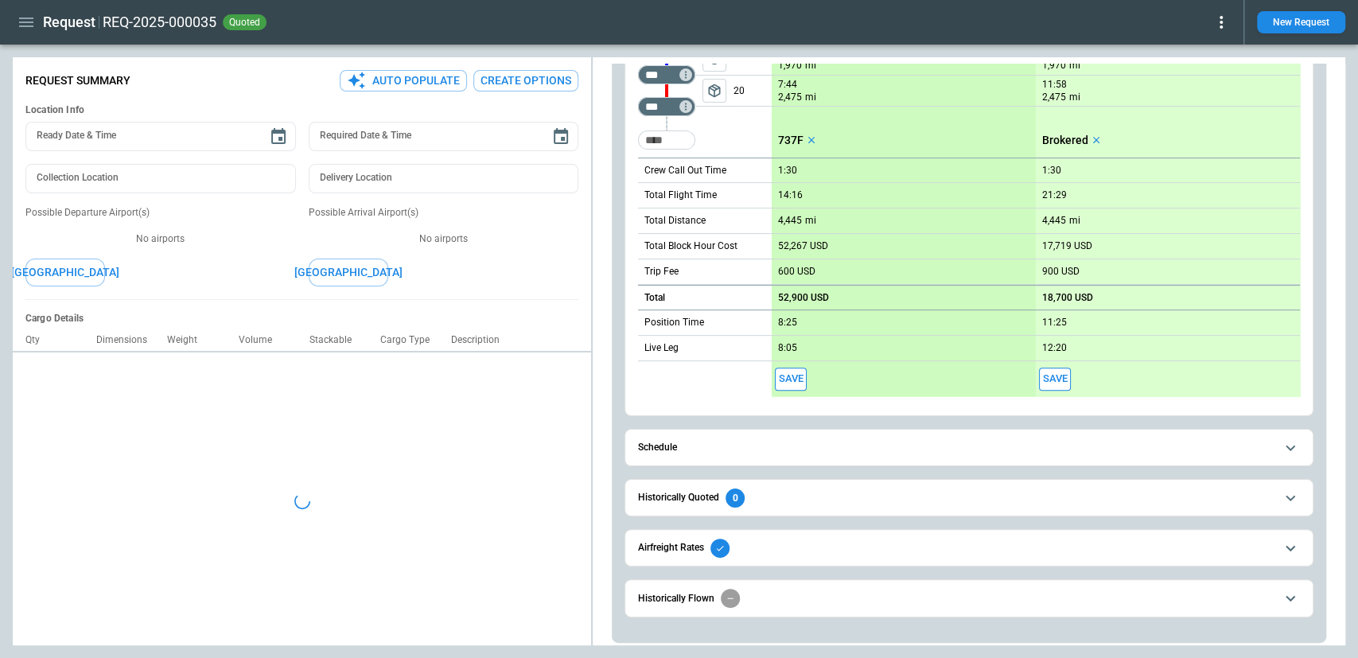
type textarea "*"
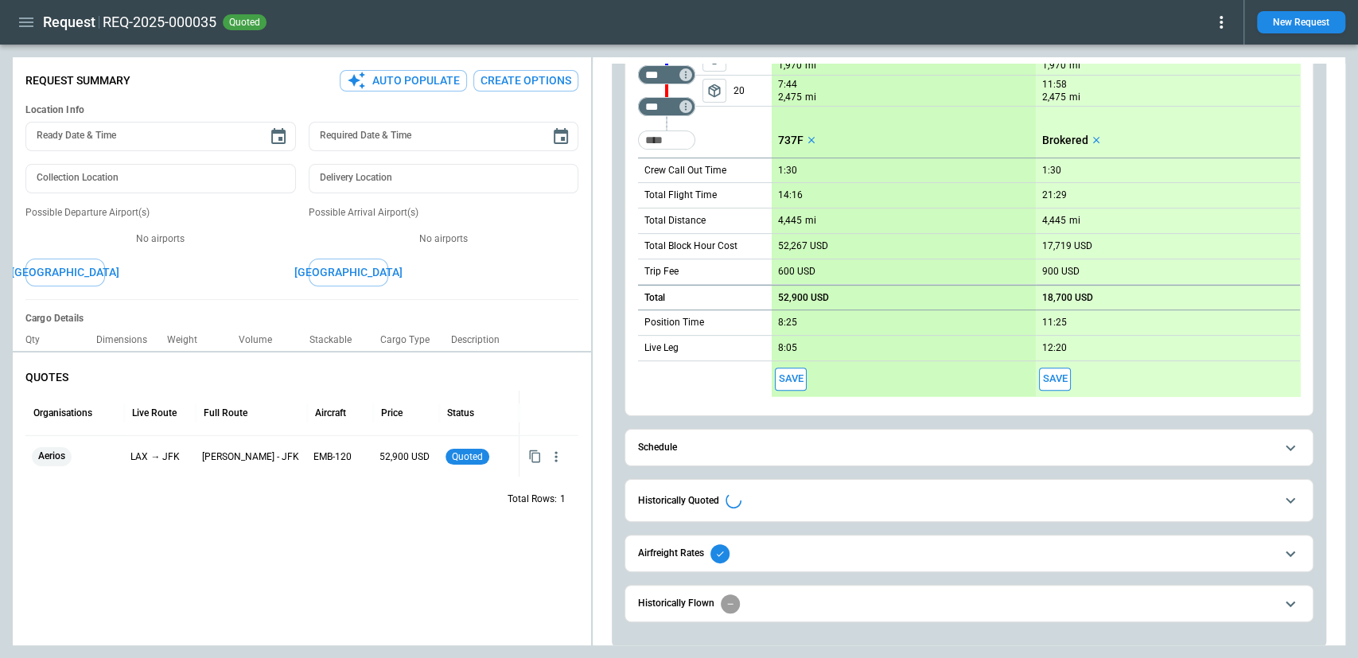
scroll to position [320, 0]
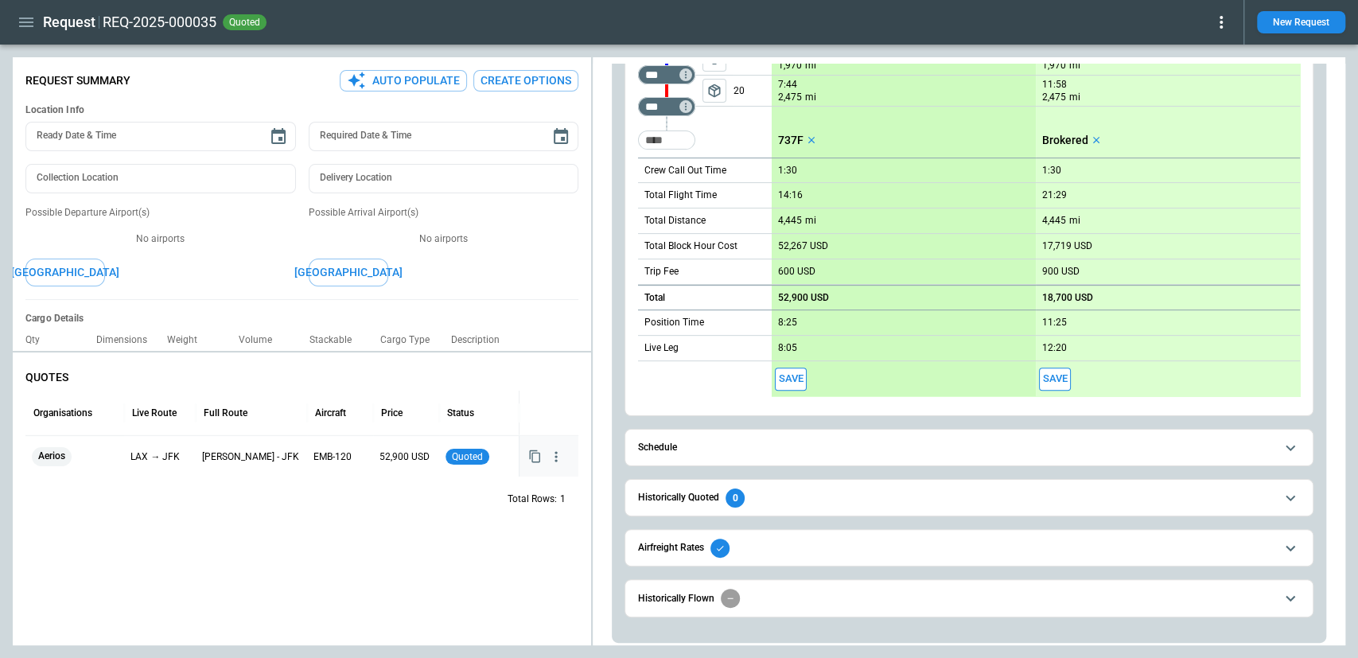
click at [556, 456] on icon "button" at bounding box center [555, 456] width 2 height 10
click at [289, 534] on div at bounding box center [679, 329] width 1358 height 658
